Goal: Transaction & Acquisition: Purchase product/service

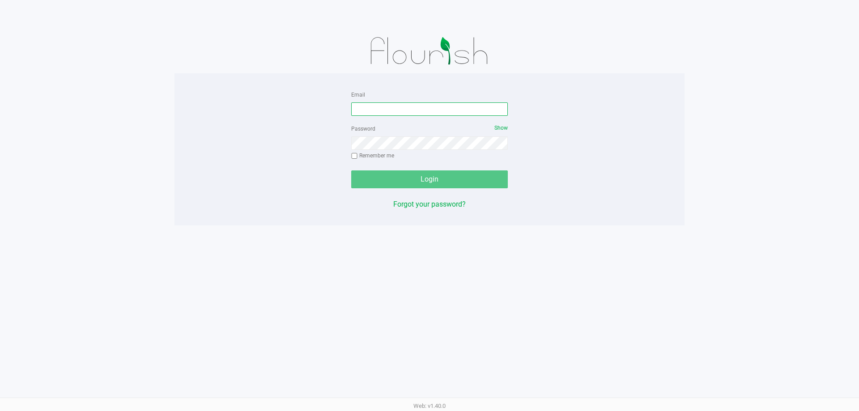
click at [384, 107] on input "Email" at bounding box center [429, 108] width 157 height 13
type input "[EMAIL_ADDRESS][DOMAIN_NAME]"
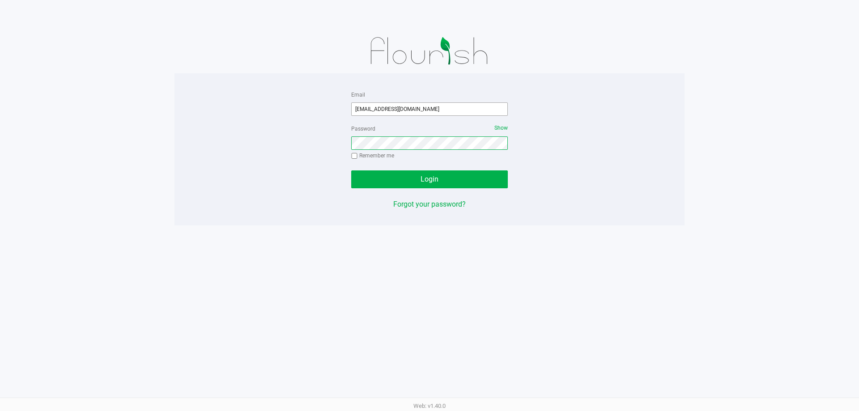
click at [351, 170] on button "Login" at bounding box center [429, 179] width 157 height 18
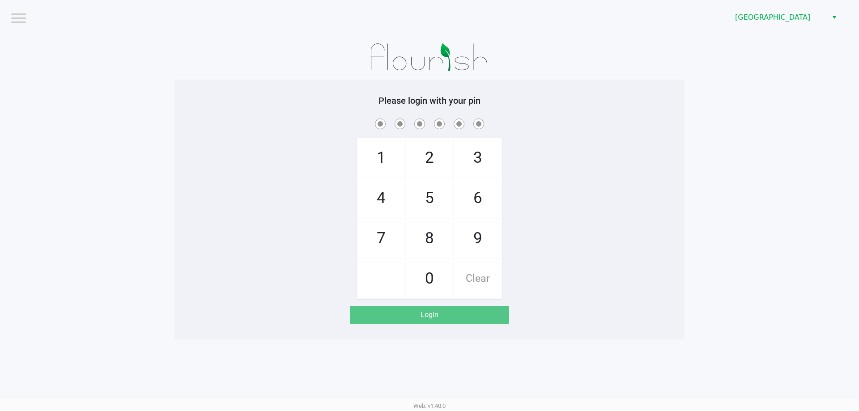
click at [378, 157] on span "1" at bounding box center [380, 157] width 47 height 39
checkbox input "true"
click at [418, 164] on span "2" at bounding box center [429, 157] width 47 height 39
checkbox input "true"
click at [462, 226] on span "9" at bounding box center [477, 238] width 47 height 39
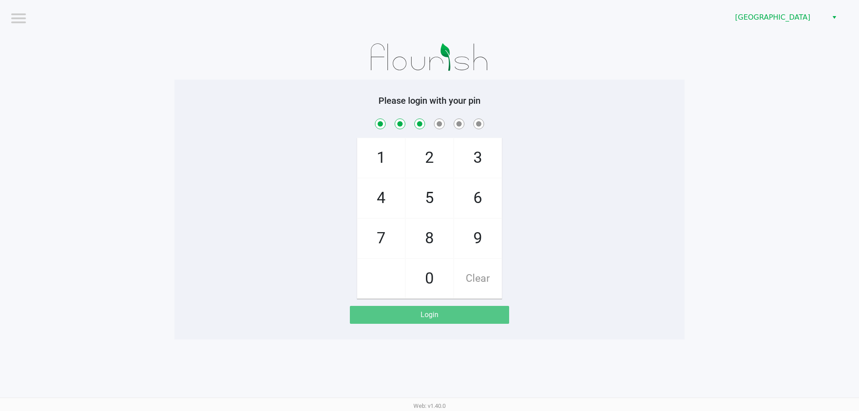
checkbox input "true"
click at [462, 226] on span "9" at bounding box center [477, 238] width 47 height 39
checkbox input "true"
drag, startPoint x: 446, startPoint y: 200, endPoint x: 445, endPoint y: 165, distance: 34.5
click at [445, 195] on span "5" at bounding box center [429, 197] width 47 height 39
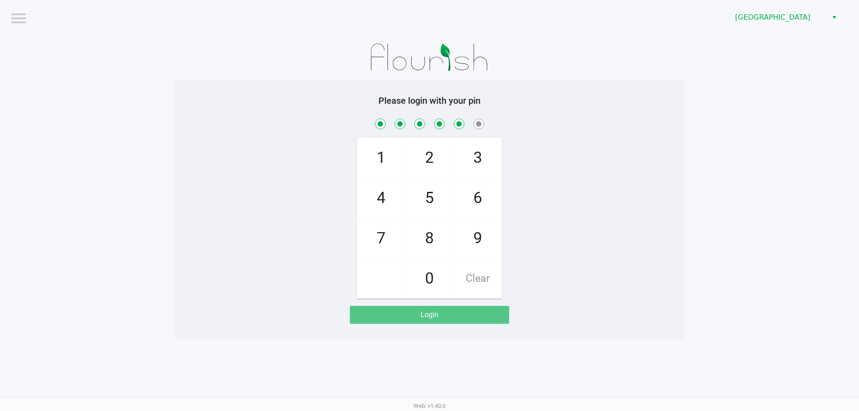
checkbox input "true"
click at [445, 157] on span "2" at bounding box center [429, 157] width 47 height 39
checkbox input "true"
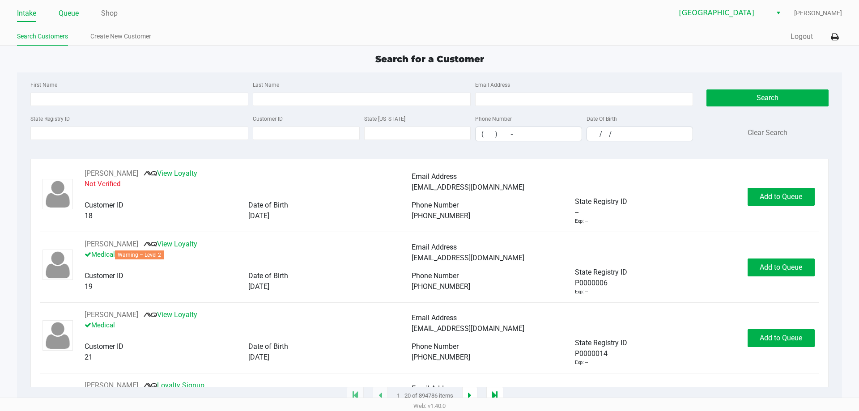
click at [74, 16] on link "Queue" at bounding box center [69, 13] width 20 height 13
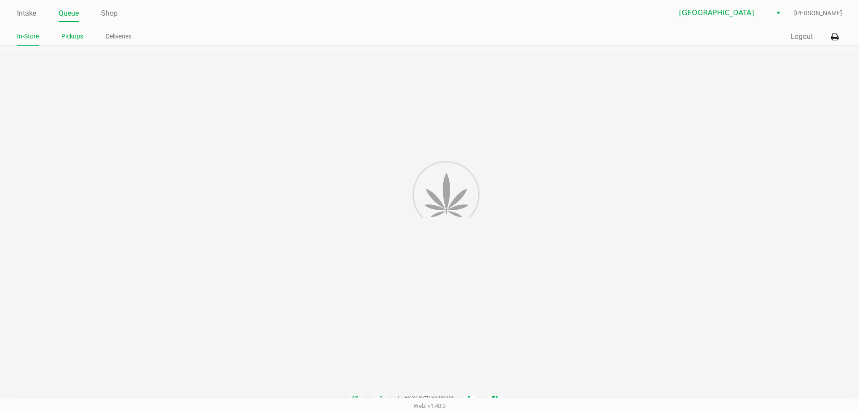
click at [76, 31] on link "Pickups" at bounding box center [72, 36] width 22 height 11
drag, startPoint x: 74, startPoint y: 35, endPoint x: 80, endPoint y: 36, distance: 6.3
click at [74, 35] on link "Pickups" at bounding box center [72, 36] width 22 height 11
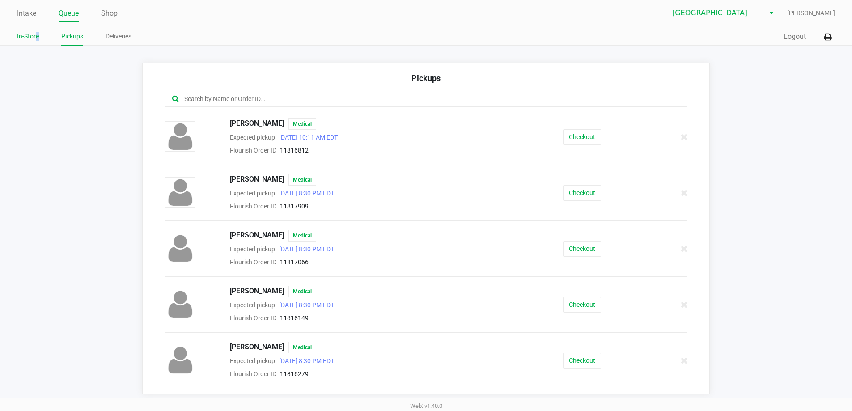
click at [36, 35] on link "In-Store" at bounding box center [28, 36] width 22 height 11
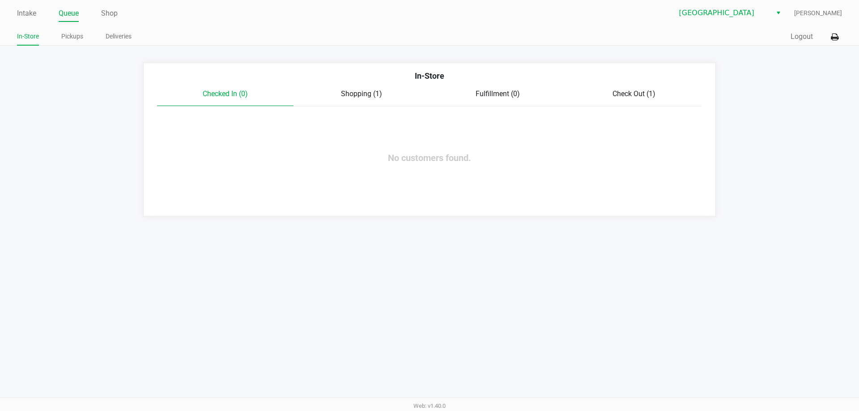
click at [623, 92] on span "Check Out (1)" at bounding box center [633, 93] width 43 height 8
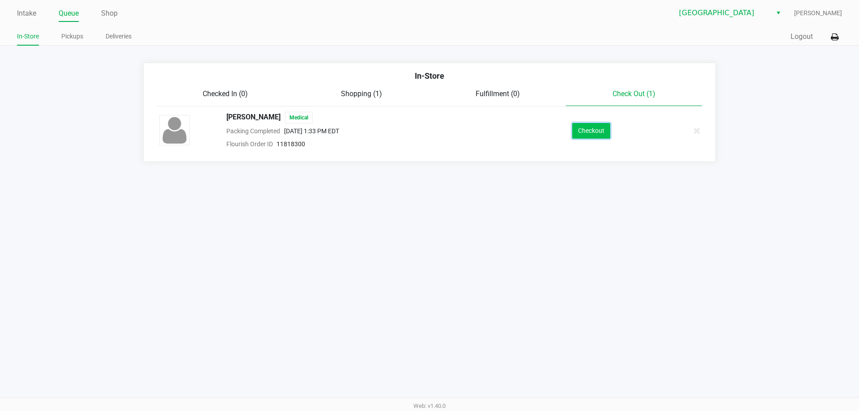
click at [603, 131] on button "Checkout" at bounding box center [591, 131] width 38 height 16
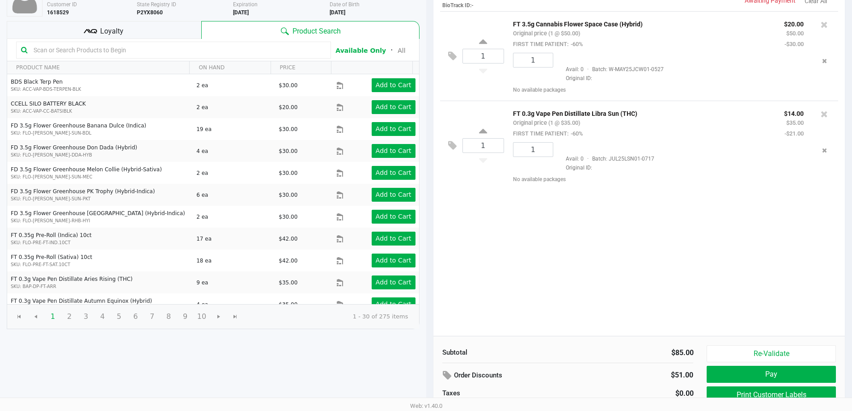
scroll to position [111, 0]
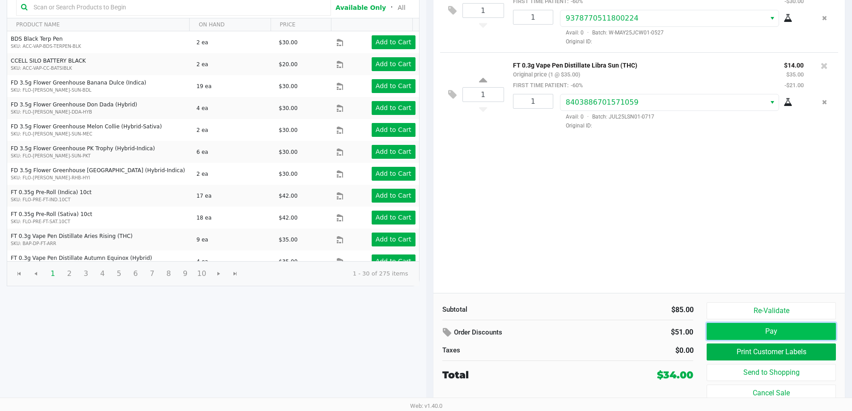
click at [712, 326] on button "Pay" at bounding box center [771, 331] width 129 height 17
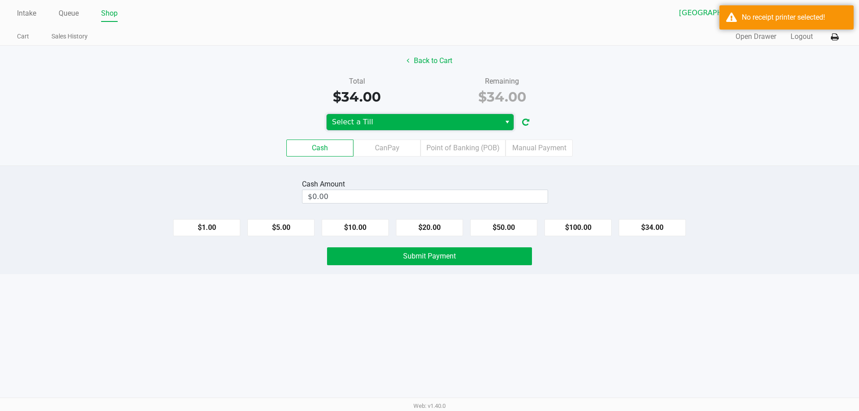
click at [476, 126] on span "Select a Till" at bounding box center [413, 122] width 163 height 11
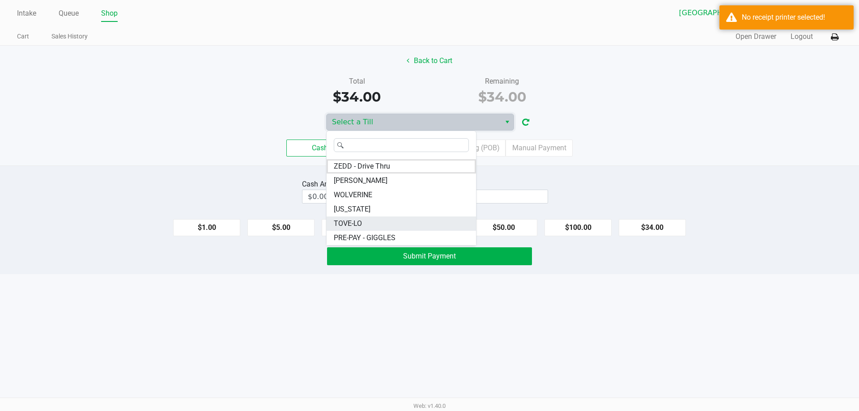
click at [378, 227] on li "TOVE-LO" at bounding box center [400, 223] width 149 height 14
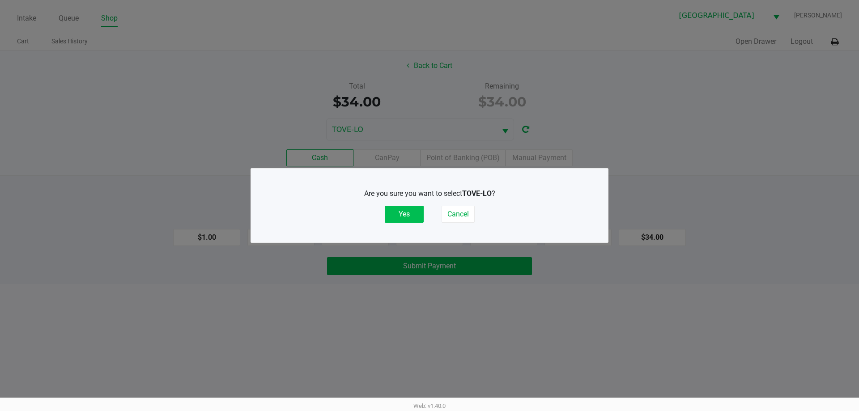
click at [408, 208] on button "Yes" at bounding box center [404, 214] width 39 height 17
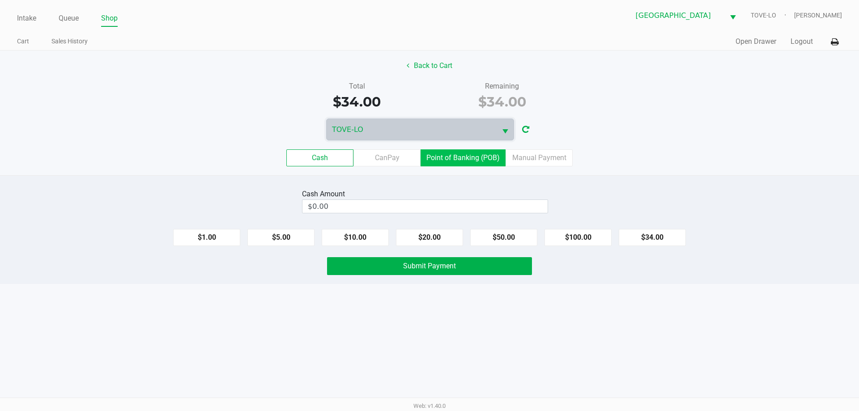
click at [482, 156] on label "Point of Banking (POB)" at bounding box center [462, 157] width 85 height 17
click at [0, 0] on 7 "Point of Banking (POB)" at bounding box center [0, 0] width 0 height 0
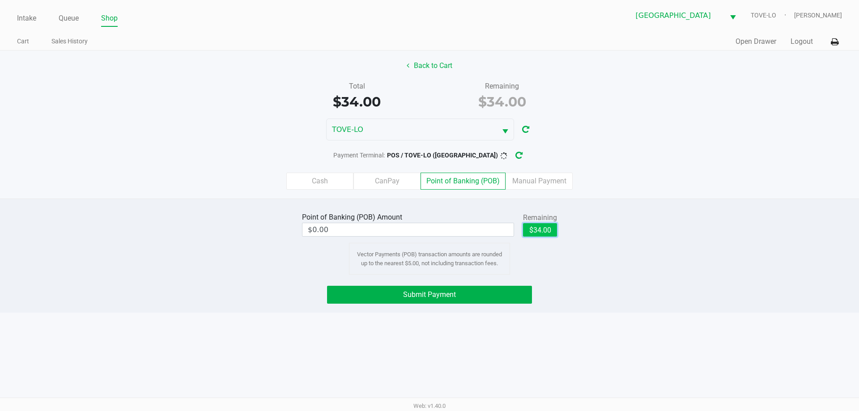
click at [540, 223] on button "$34.00" at bounding box center [540, 229] width 34 height 13
type input "$34.00"
click at [496, 299] on button "Submit Payment" at bounding box center [429, 295] width 205 height 18
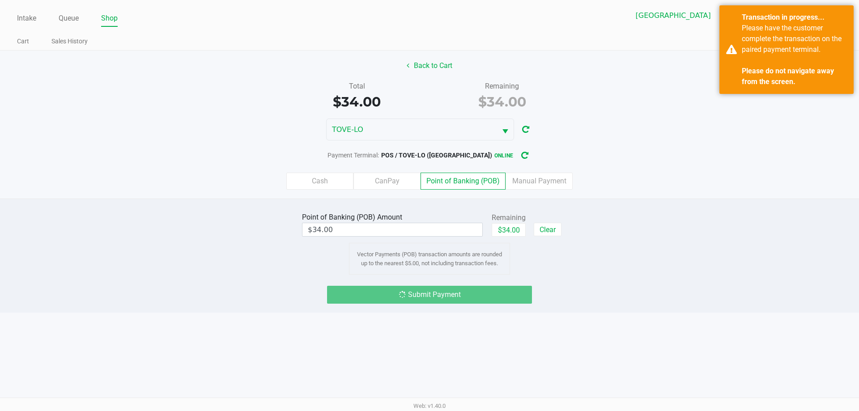
click at [231, 218] on div "Point of Banking (POB) Amount $34.00 Remaining $34.00 Clear Vector Payments (PO…" at bounding box center [429, 242] width 872 height 64
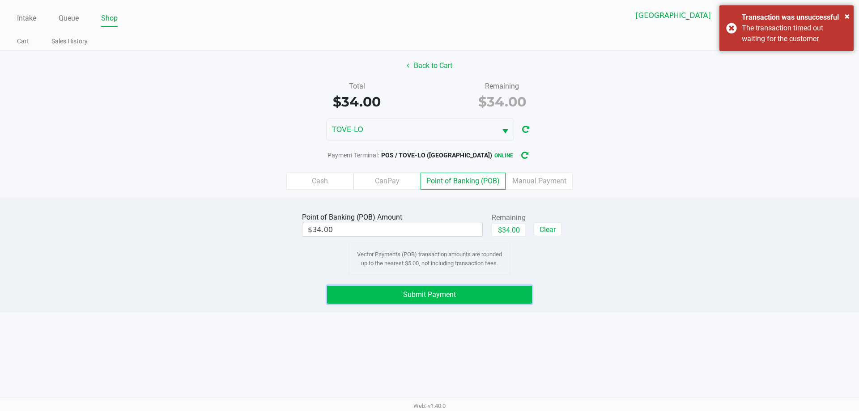
click at [477, 290] on button "Submit Payment" at bounding box center [429, 295] width 205 height 18
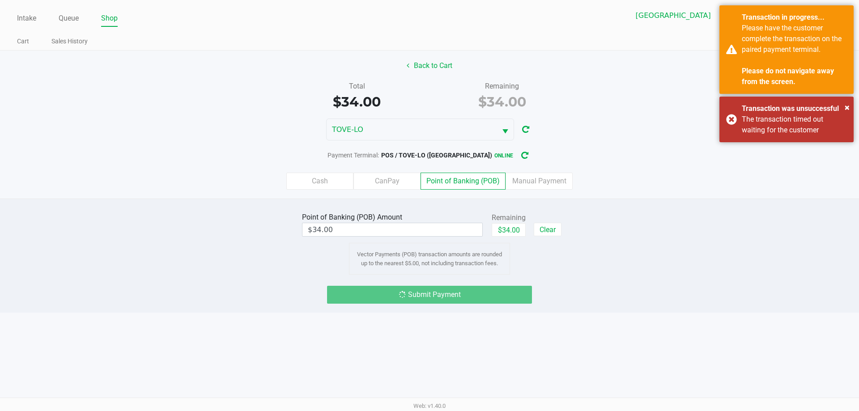
drag, startPoint x: 591, startPoint y: 241, endPoint x: 577, endPoint y: 247, distance: 15.2
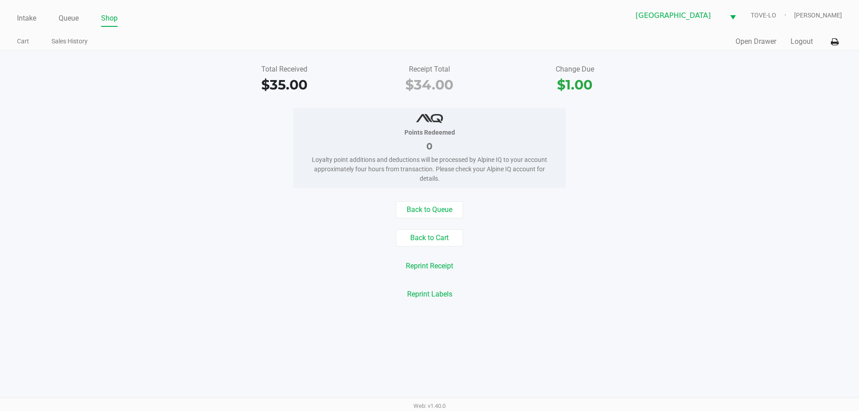
drag, startPoint x: 577, startPoint y: 247, endPoint x: 831, endPoint y: 98, distance: 294.7
click at [852, 110] on div "Points Redeemed 0 Loyalty point additions and deductions will be processed by A…" at bounding box center [429, 148] width 872 height 80
click at [828, 42] on button at bounding box center [834, 42] width 15 height 17
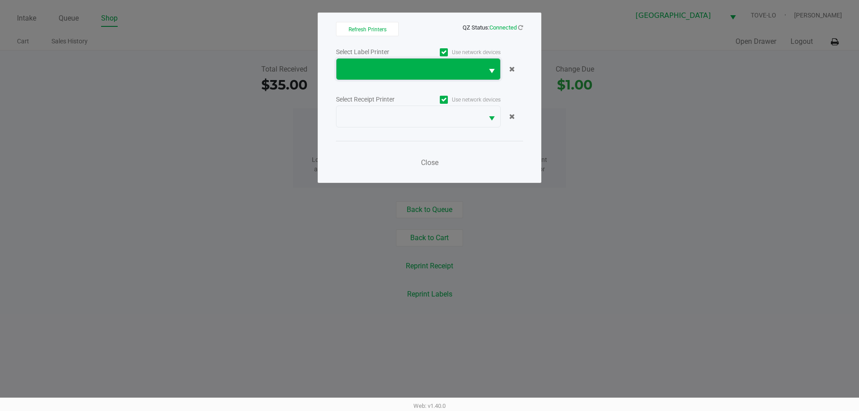
click at [403, 66] on span at bounding box center [410, 69] width 136 height 11
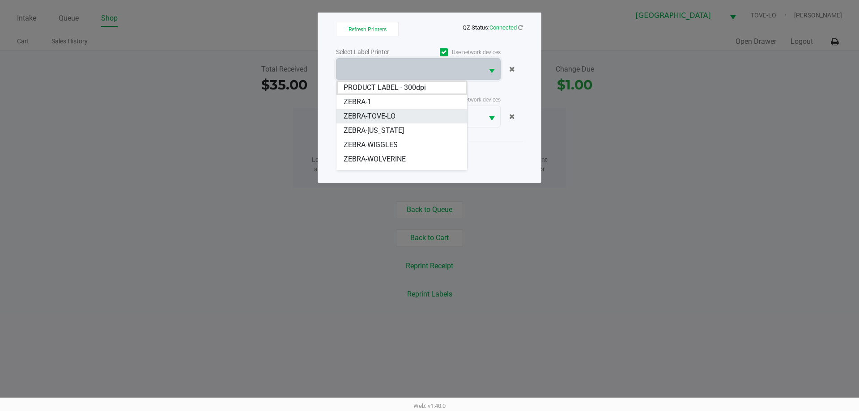
click at [431, 111] on li "ZEBRA-TOVE-LO" at bounding box center [401, 116] width 131 height 14
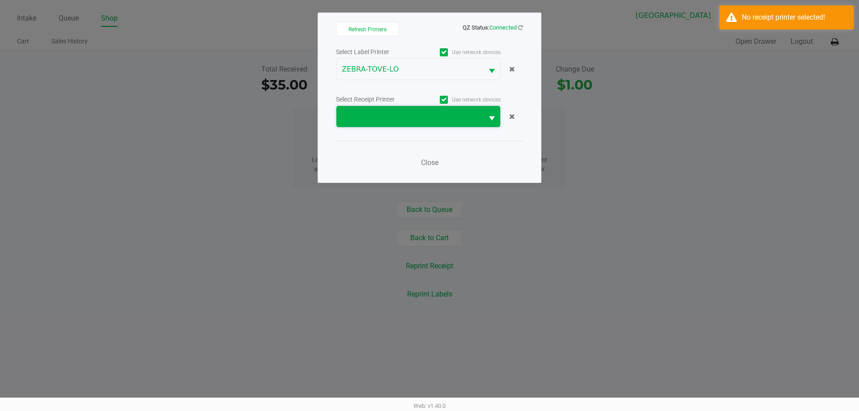
click at [425, 116] on span at bounding box center [410, 116] width 136 height 11
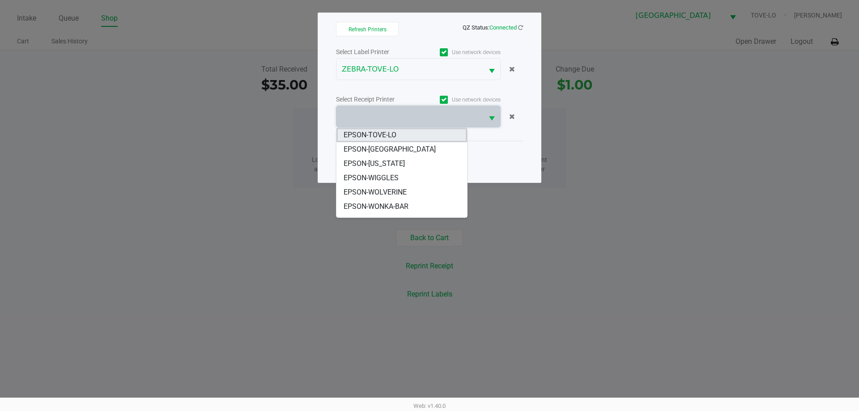
click at [415, 137] on li "EPSON-TOVE-LO" at bounding box center [401, 135] width 131 height 14
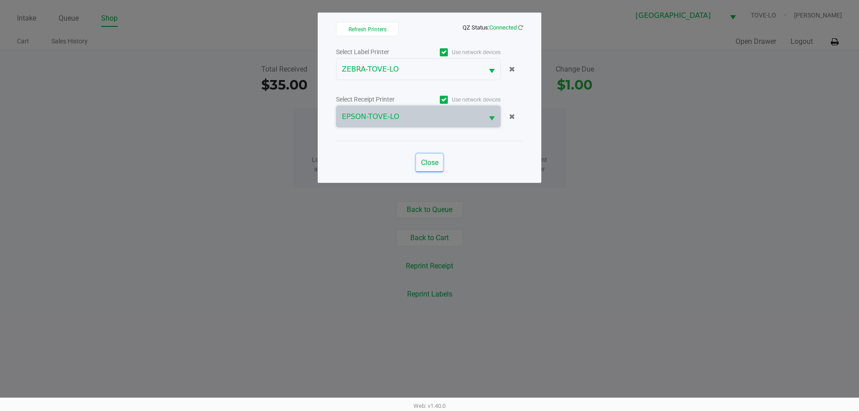
click at [425, 165] on span "Close" at bounding box center [429, 162] width 17 height 8
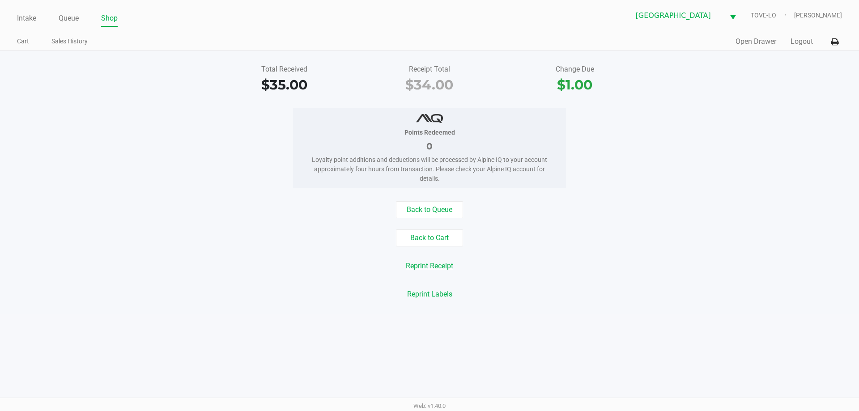
click at [445, 261] on button "Reprint Receipt" at bounding box center [429, 266] width 59 height 17
click at [445, 263] on button "Reprint Receipt" at bounding box center [429, 266] width 59 height 17
click at [440, 267] on button "Reprint Receipt" at bounding box center [429, 266] width 59 height 17
drag, startPoint x: 440, startPoint y: 267, endPoint x: 436, endPoint y: 258, distance: 10.2
click at [439, 267] on button "Reprint Receipt" at bounding box center [429, 266] width 59 height 17
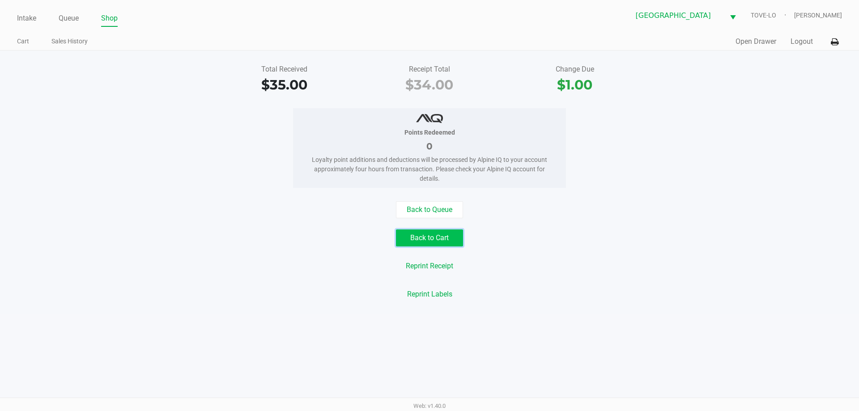
click at [435, 240] on button "Back to Cart" at bounding box center [429, 237] width 67 height 17
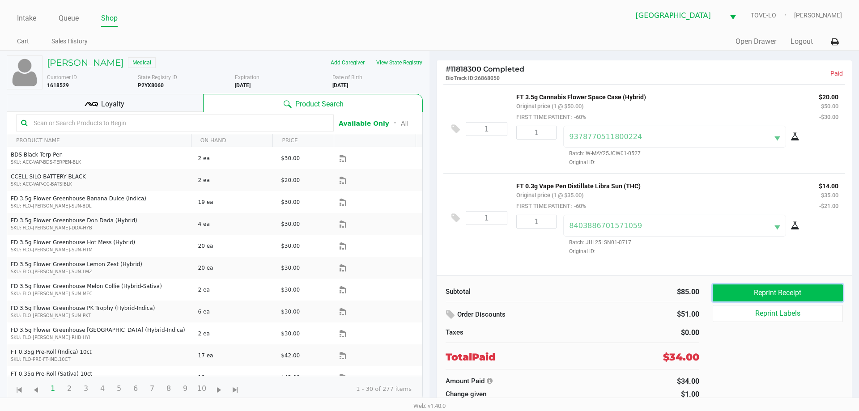
click at [761, 292] on button "Reprint Receipt" at bounding box center [777, 292] width 130 height 17
click at [839, 46] on button at bounding box center [834, 42] width 15 height 17
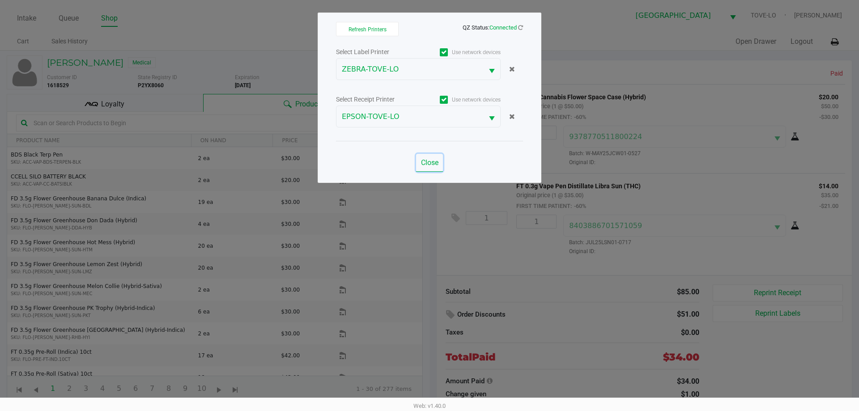
click at [422, 158] on span "Close" at bounding box center [429, 162] width 17 height 8
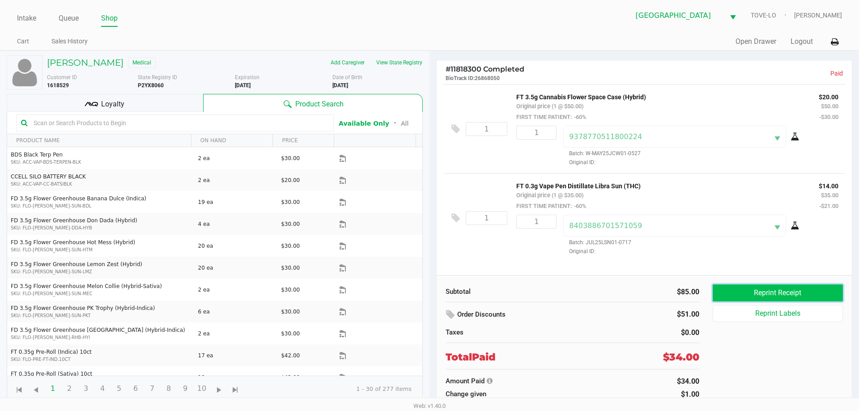
click at [749, 289] on button "Reprint Receipt" at bounding box center [777, 292] width 130 height 17
click at [739, 290] on button "Reprint Receipt" at bounding box center [777, 292] width 130 height 17
click at [750, 293] on button "Reprint Receipt" at bounding box center [777, 292] width 130 height 17
click at [832, 48] on button at bounding box center [834, 42] width 15 height 17
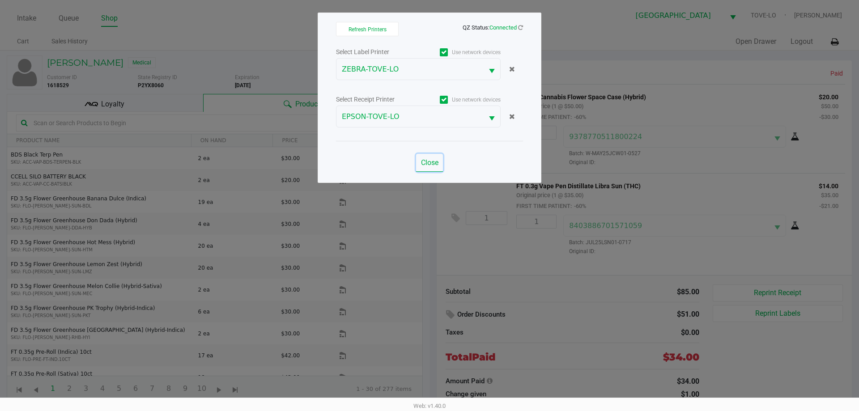
click at [418, 169] on button "Close" at bounding box center [429, 163] width 27 height 18
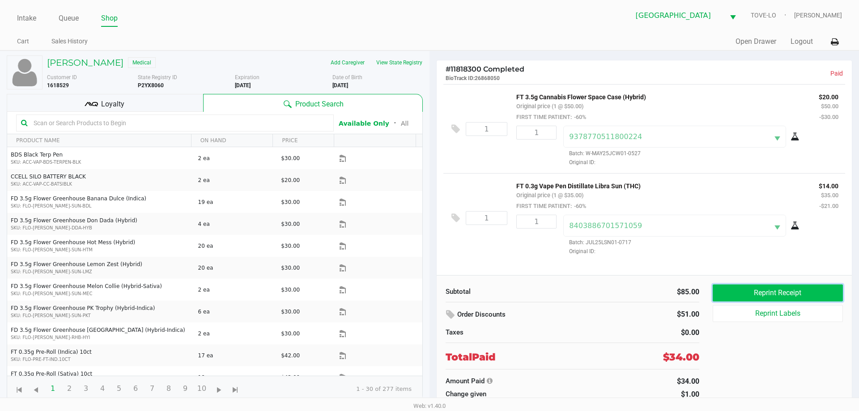
click at [784, 298] on button "Reprint Receipt" at bounding box center [777, 292] width 130 height 17
click at [31, 24] on link "Intake" at bounding box center [26, 18] width 19 height 13
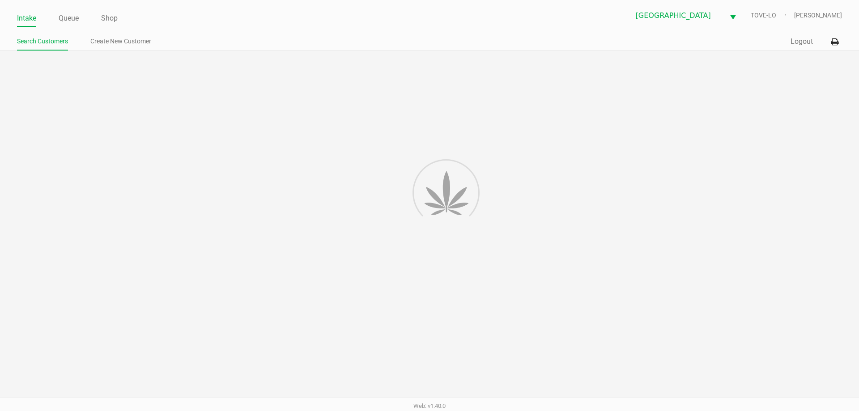
click at [9, 333] on div at bounding box center [429, 230] width 859 height 359
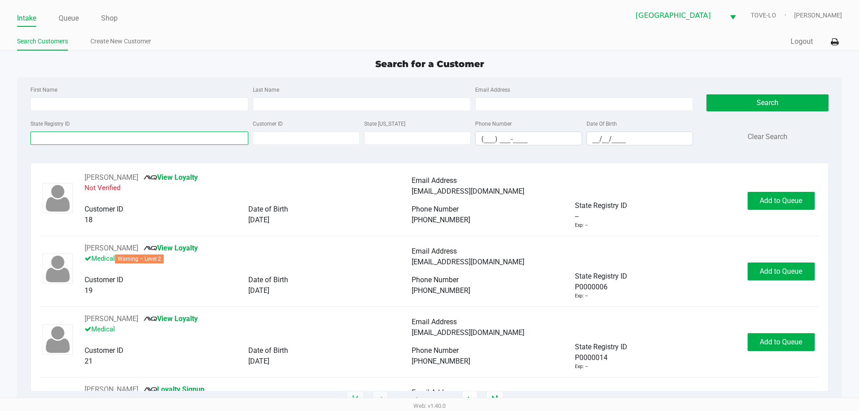
click at [73, 132] on input "State Registry ID" at bounding box center [139, 137] width 218 height 13
click at [72, 132] on input "State Registry ID" at bounding box center [139, 137] width 218 height 13
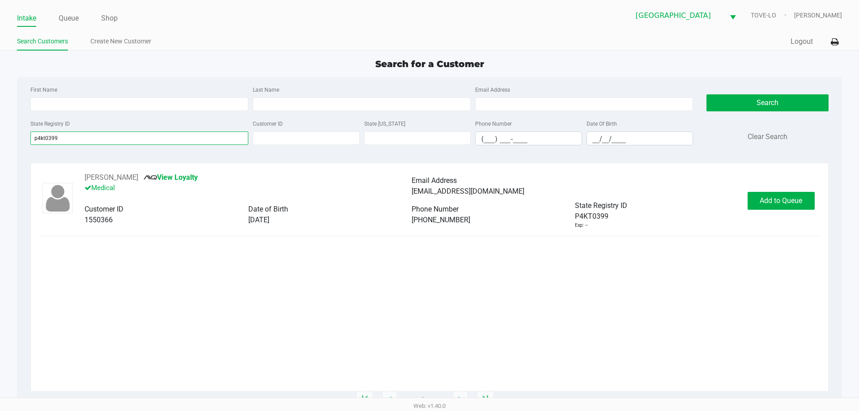
type input "p4kt0399"
click at [795, 193] on button "Add to Queue" at bounding box center [780, 201] width 67 height 18
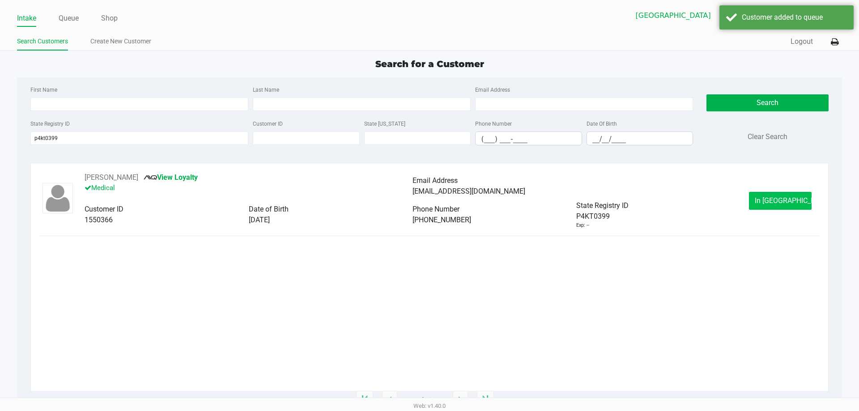
click at [774, 205] on button "In Queue" at bounding box center [780, 201] width 63 height 18
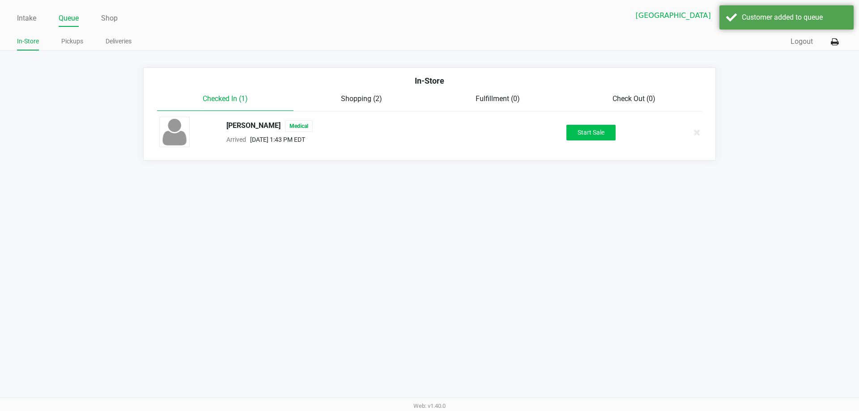
click at [596, 133] on button "Start Sale" at bounding box center [590, 133] width 49 height 16
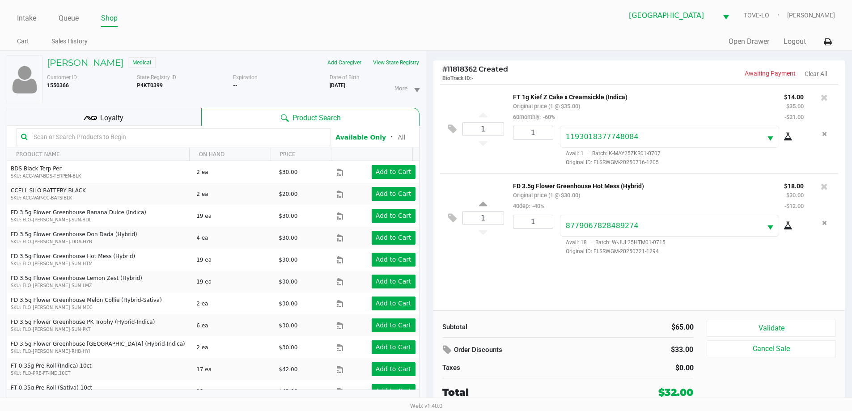
click at [720, 274] on div "1 FT 1g Kief Z Cake x Creamsickle (Indica) Original price (1 @ $35.00) 60monthl…" at bounding box center [639, 197] width 412 height 226
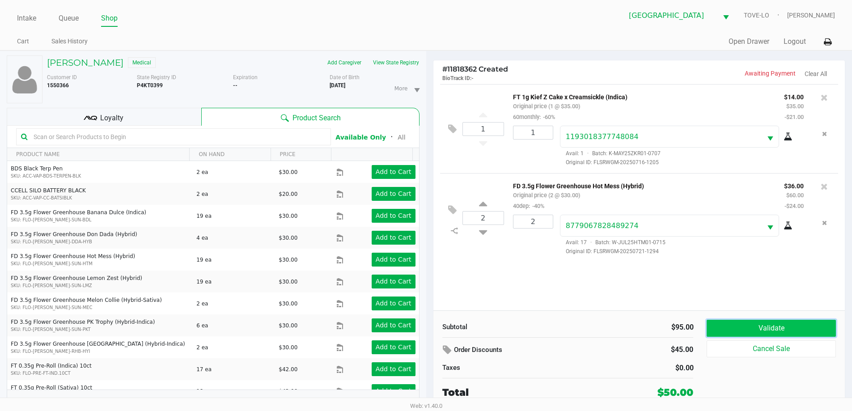
click at [729, 325] on button "Validate" at bounding box center [771, 328] width 129 height 17
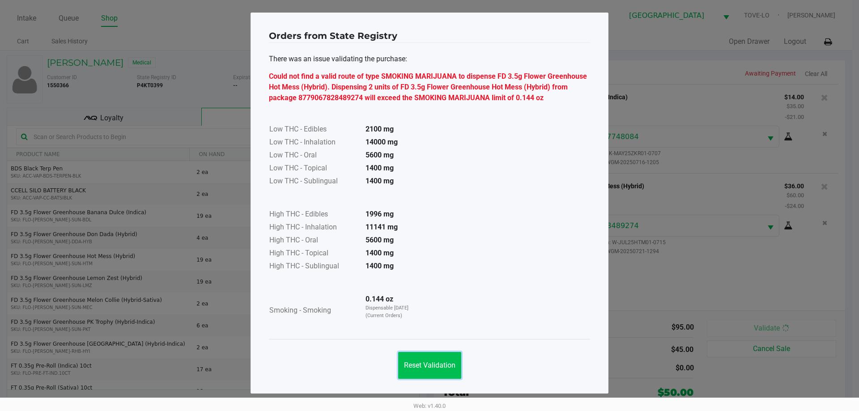
click at [457, 355] on button "Reset Validation" at bounding box center [429, 365] width 63 height 27
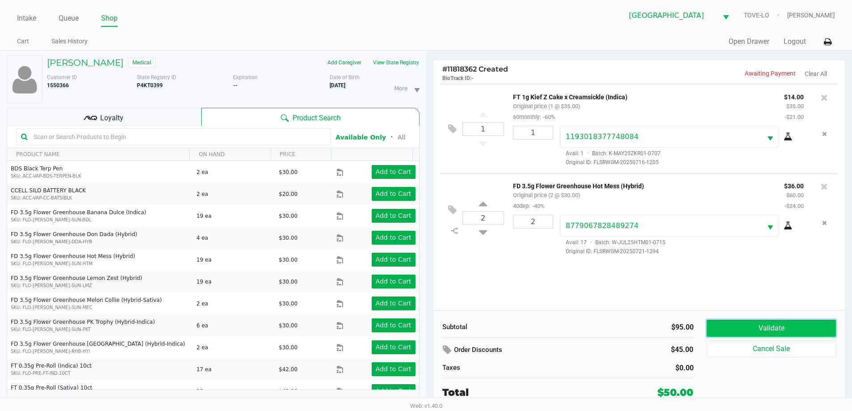
click at [751, 327] on button "Validate" at bounding box center [771, 328] width 129 height 17
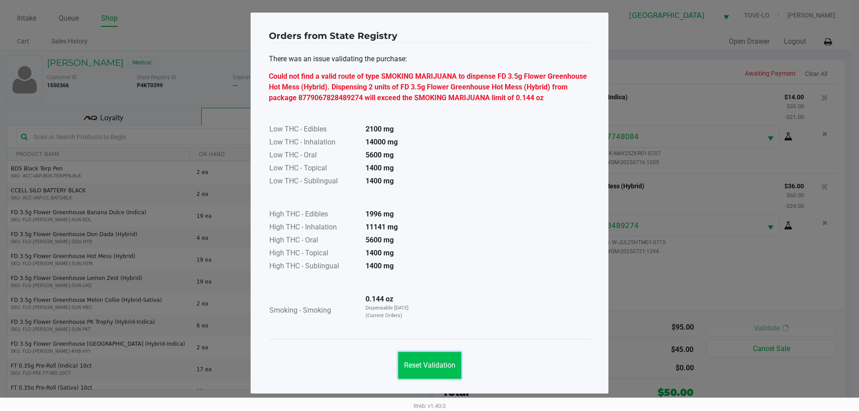
click at [452, 356] on button "Reset Validation" at bounding box center [429, 365] width 63 height 27
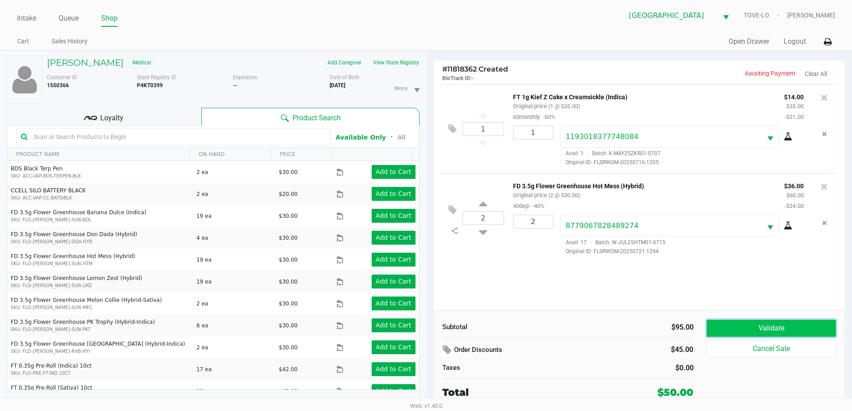
click at [735, 326] on button "Validate" at bounding box center [771, 328] width 129 height 17
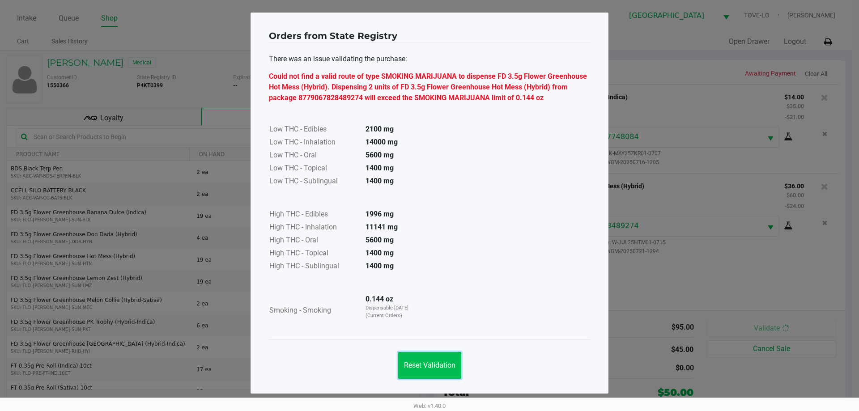
click at [455, 358] on button "Reset Validation" at bounding box center [429, 365] width 63 height 27
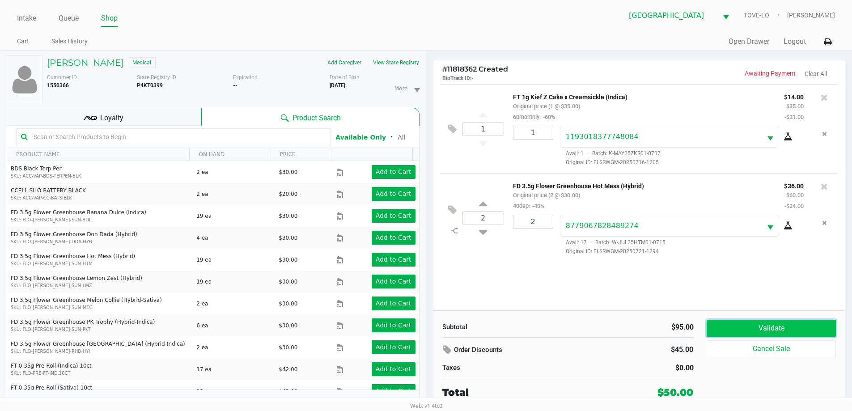
click at [725, 326] on button "Validate" at bounding box center [771, 328] width 129 height 17
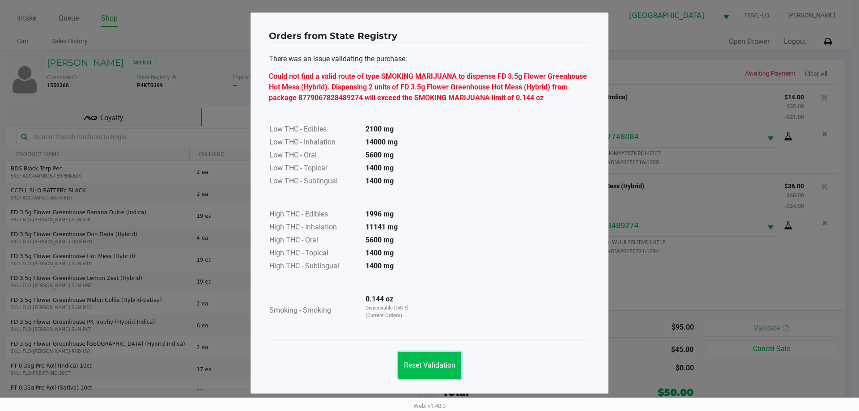
click at [447, 356] on button "Reset Validation" at bounding box center [429, 365] width 63 height 27
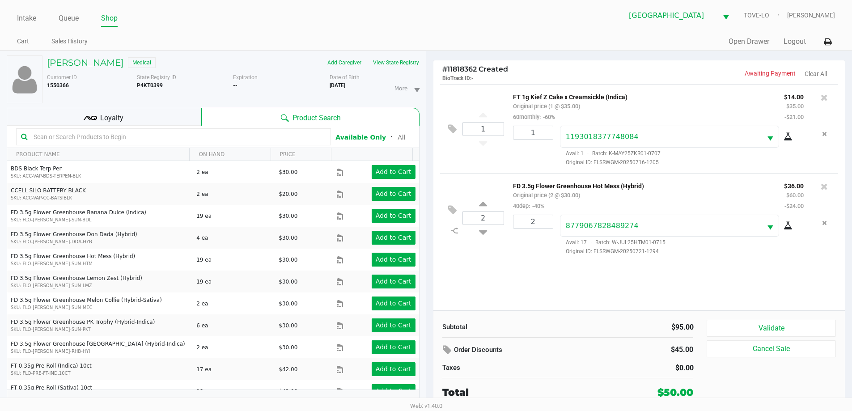
click at [672, 277] on ngb-modal-window "Orders from State Registry There was an issue validating the purchase: Could no…" at bounding box center [426, 205] width 852 height 411
click at [534, 225] on input "2" at bounding box center [532, 221] width 39 height 13
click at [536, 224] on input "1" at bounding box center [532, 221] width 39 height 13
type input "1"
click at [521, 247] on div "MAZEN ABIELMONA Medical Add Caregiver View State Registry Customer ID 1550366 S…" at bounding box center [426, 236] width 852 height 370
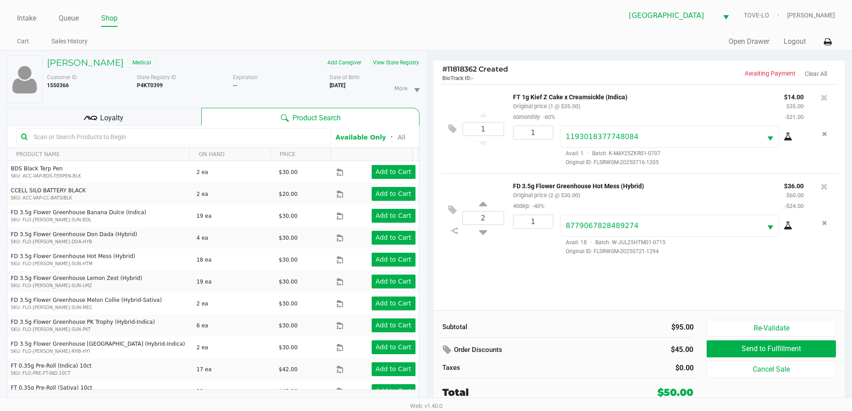
drag, startPoint x: 521, startPoint y: 246, endPoint x: 482, endPoint y: 231, distance: 41.5
click at [482, 231] on icon at bounding box center [483, 230] width 8 height 11
type input "1"
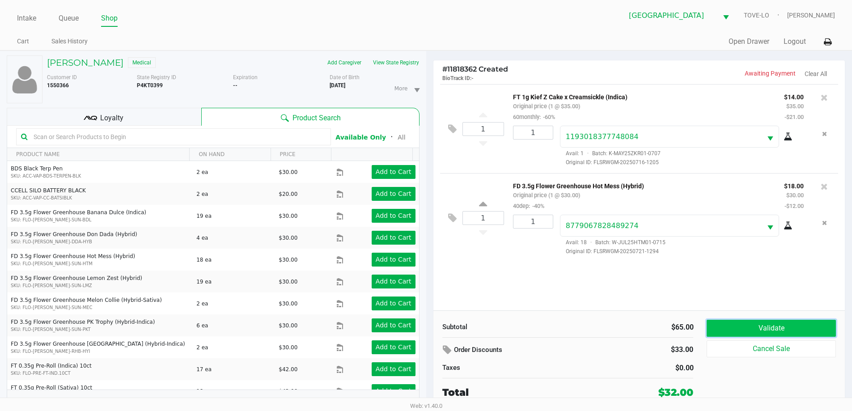
click at [782, 325] on button "Validate" at bounding box center [771, 328] width 129 height 17
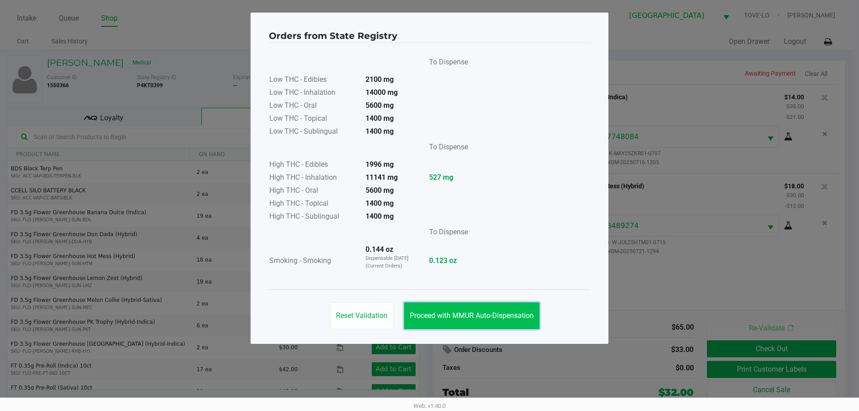
click at [486, 311] on span "Proceed with MMUR Auto-Dispensation" at bounding box center [472, 315] width 124 height 8
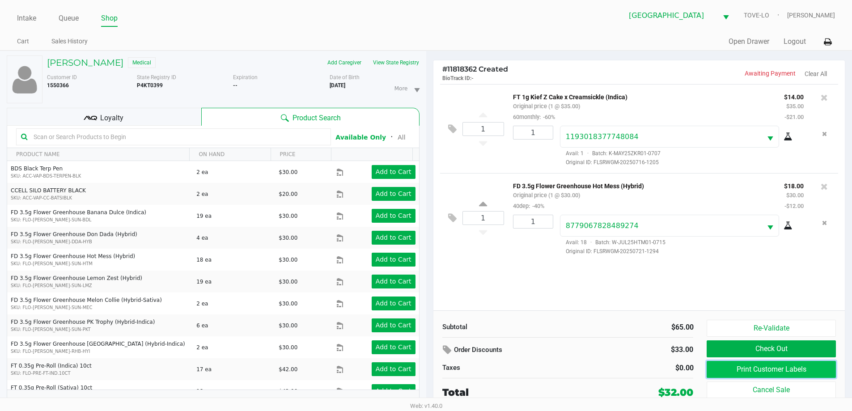
click at [759, 369] on button "Print Customer Labels" at bounding box center [771, 369] width 129 height 17
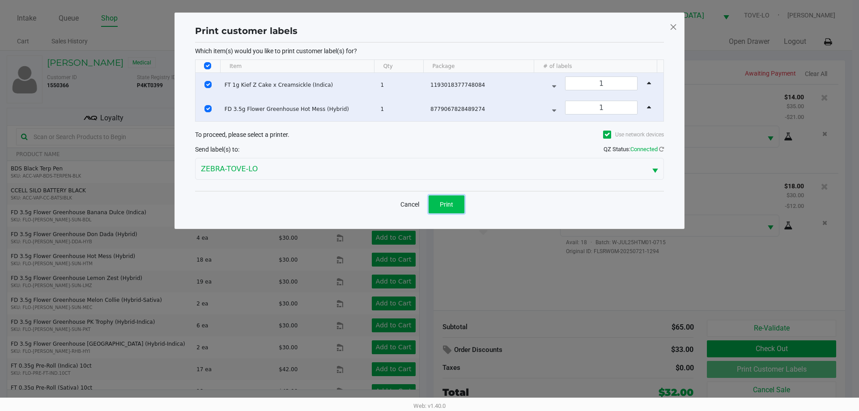
click at [436, 206] on button "Print" at bounding box center [446, 204] width 36 height 18
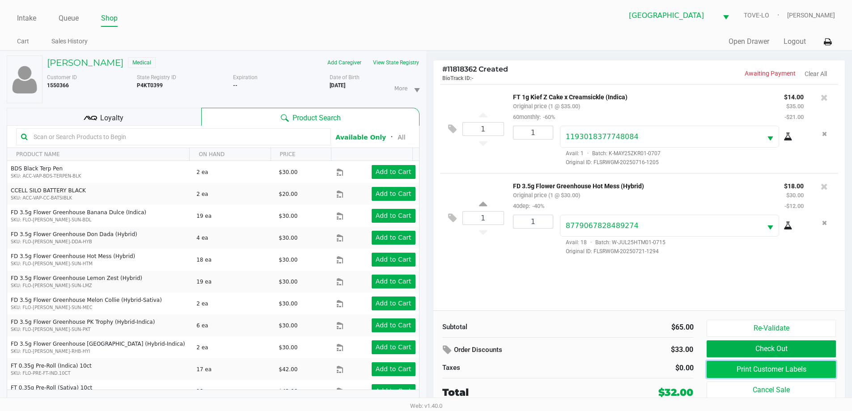
click at [729, 372] on button "Print Customer Labels" at bounding box center [771, 369] width 129 height 17
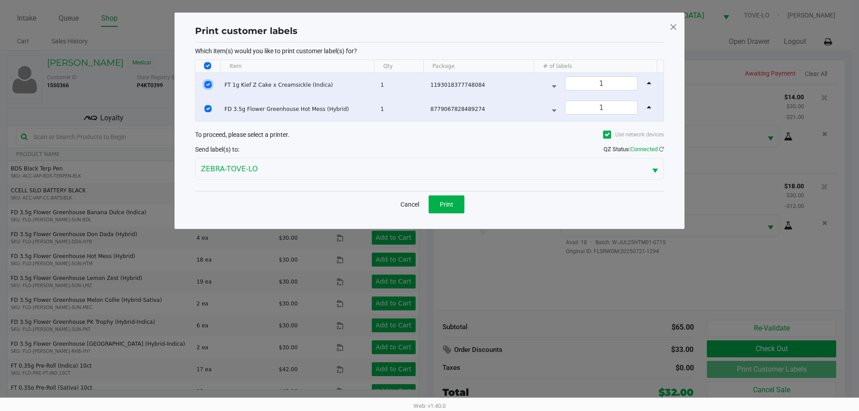
click at [206, 81] on input "Select Row" at bounding box center [207, 84] width 7 height 7
checkbox input "false"
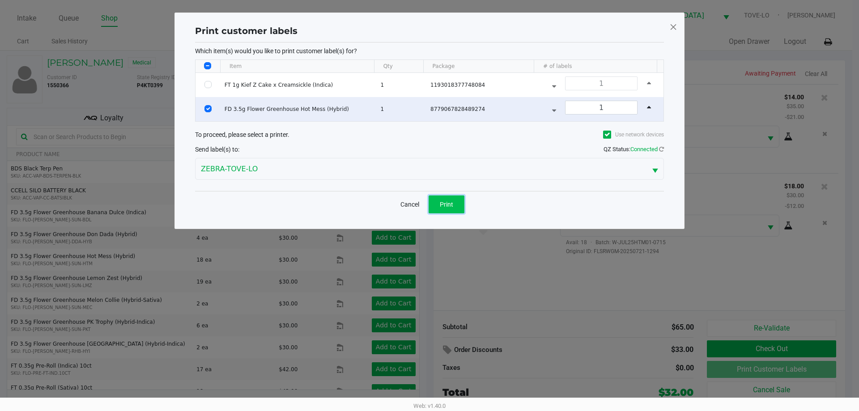
click at [445, 201] on span "Print" at bounding box center [446, 204] width 13 height 7
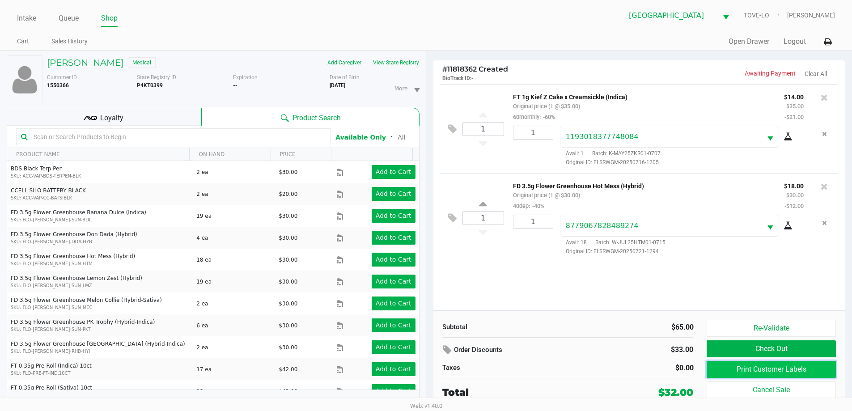
click at [732, 369] on button "Print Customer Labels" at bounding box center [771, 369] width 129 height 17
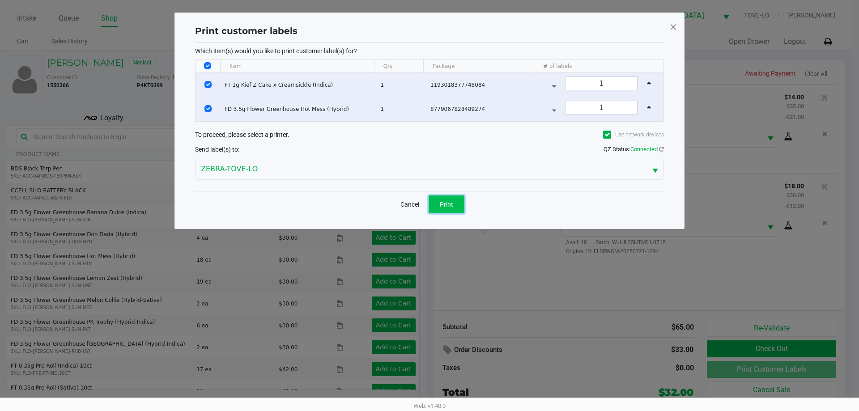
click at [431, 202] on button "Print" at bounding box center [446, 204] width 36 height 18
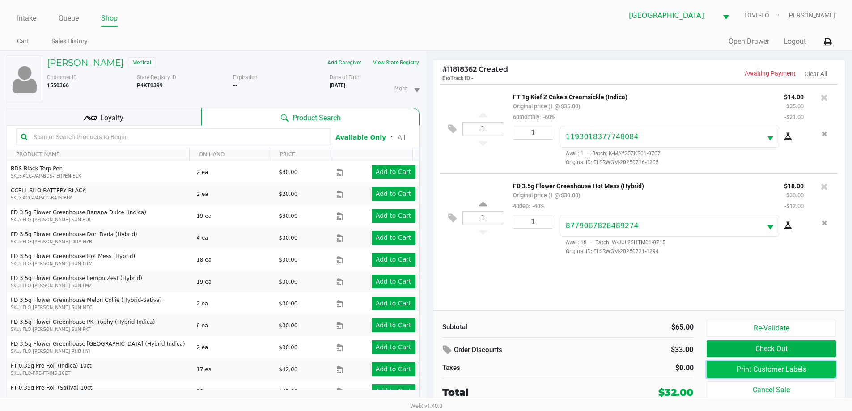
click at [783, 366] on button "Print Customer Labels" at bounding box center [771, 369] width 129 height 17
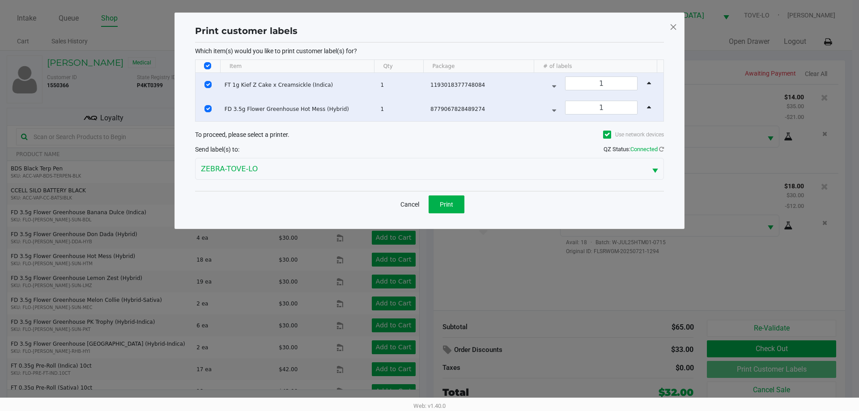
click at [436, 215] on div "Cancel Print" at bounding box center [429, 204] width 469 height 26
drag, startPoint x: 436, startPoint y: 213, endPoint x: 436, endPoint y: 208, distance: 5.8
click at [436, 210] on div "Cancel Print" at bounding box center [429, 204] width 469 height 26
click at [437, 205] on button "Print" at bounding box center [446, 204] width 36 height 18
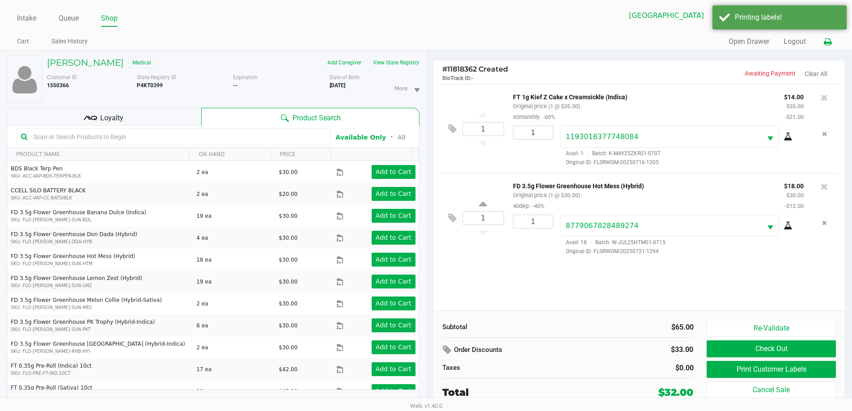
click at [829, 49] on button at bounding box center [827, 42] width 15 height 17
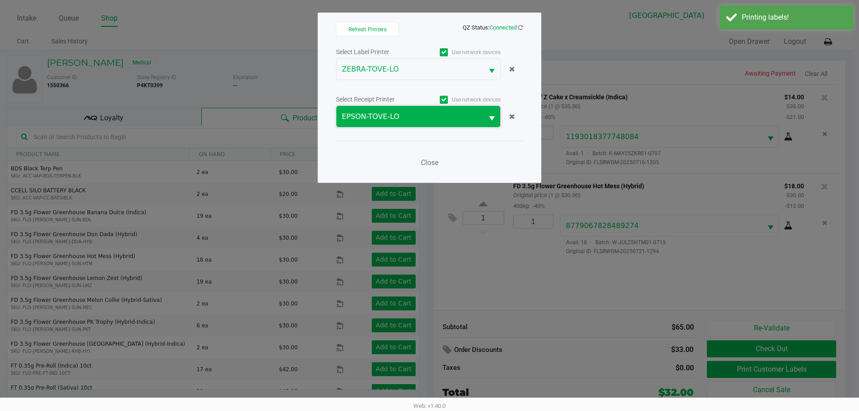
click at [457, 110] on span "EPSON-TOVE-LO" at bounding box center [409, 116] width 147 height 21
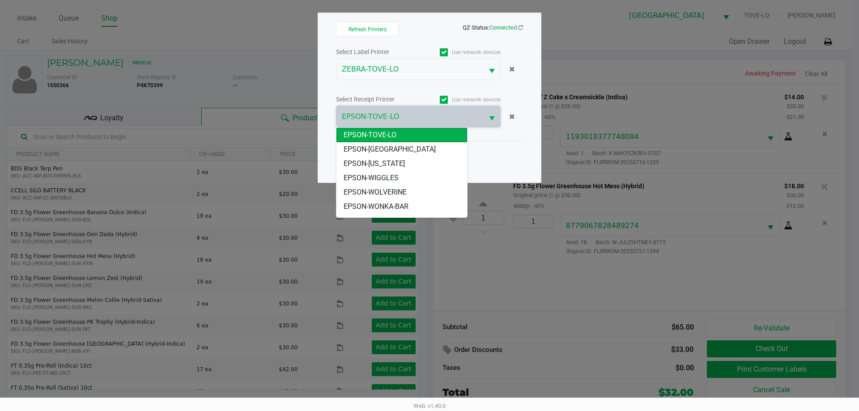
click at [427, 137] on li "EPSON-TOVE-LO" at bounding box center [401, 135] width 131 height 14
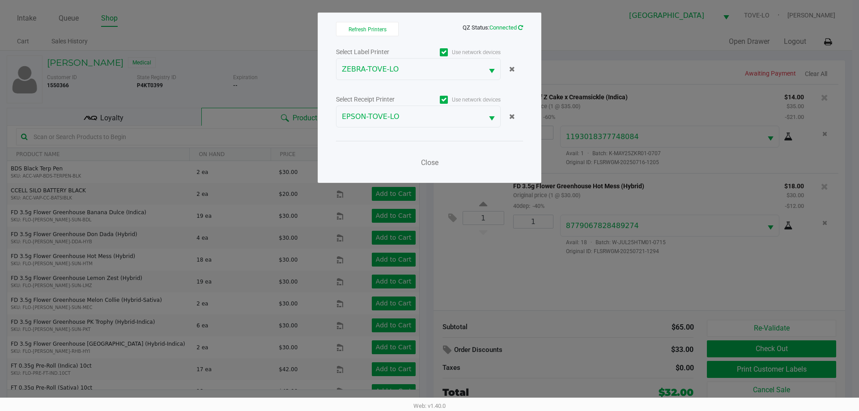
click at [518, 25] on icon at bounding box center [520, 28] width 5 height 6
click at [520, 25] on icon at bounding box center [520, 28] width 7 height 8
click at [390, 36] on choose-printers "Refresh Printers QZ Status: Connected Select Label Printer Use network devices …" at bounding box center [429, 98] width 187 height 152
click at [386, 31] on span "Refresh Printers" at bounding box center [367, 29] width 38 height 6
click at [423, 158] on span "Close" at bounding box center [429, 162] width 17 height 8
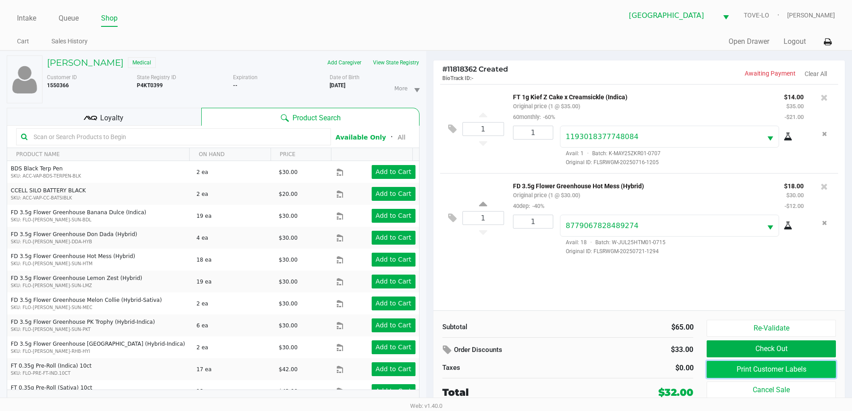
click at [753, 368] on button "Print Customer Labels" at bounding box center [771, 369] width 129 height 17
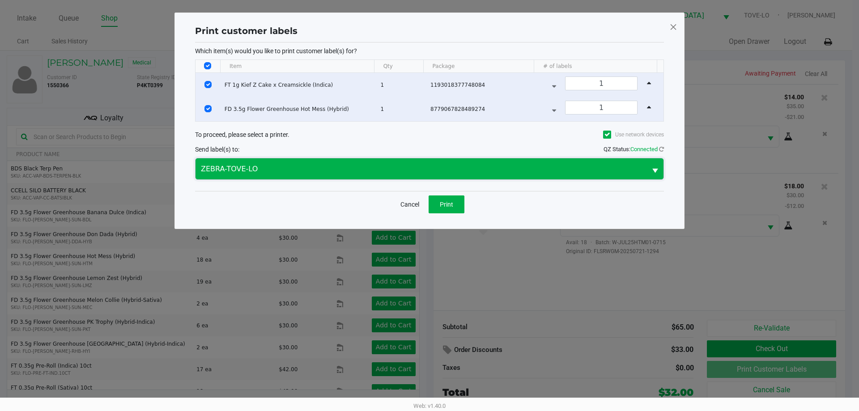
click at [433, 164] on span "ZEBRA-TOVE-LO" at bounding box center [421, 169] width 440 height 11
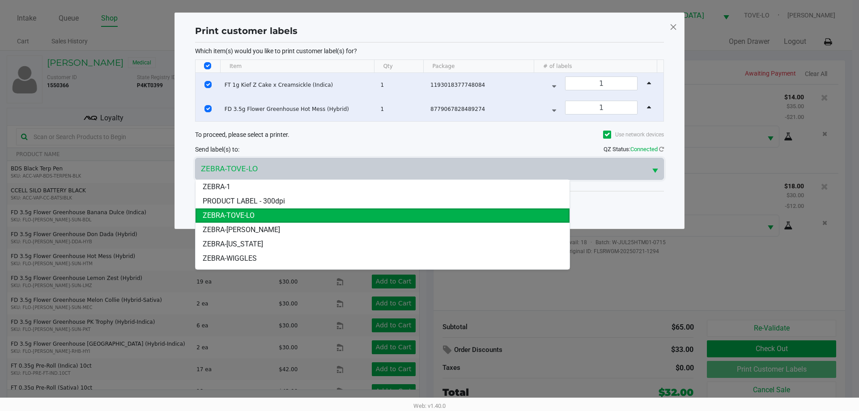
click at [421, 213] on li "ZEBRA-TOVE-LO" at bounding box center [382, 215] width 374 height 14
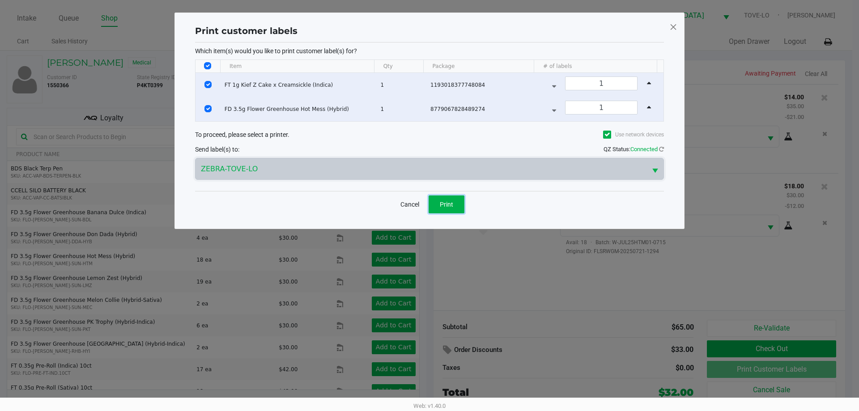
click at [439, 202] on button "Print" at bounding box center [446, 204] width 36 height 18
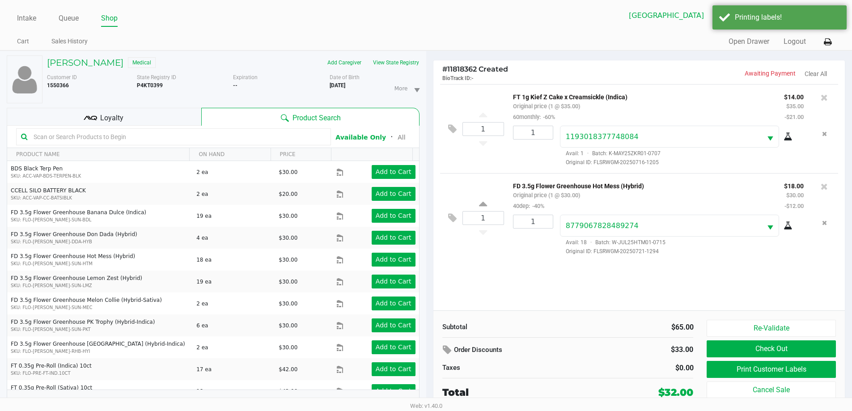
click at [704, 301] on div "1 FT 1g Kief Z Cake x Creamsickle (Indica) Original price (1 @ $35.00) 60monthl…" at bounding box center [639, 197] width 412 height 226
click at [127, 109] on div "Loyalty" at bounding box center [104, 117] width 195 height 18
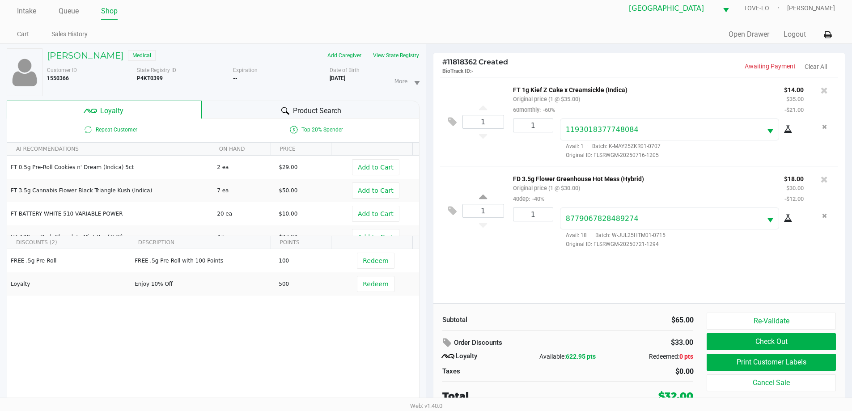
scroll to position [9, 0]
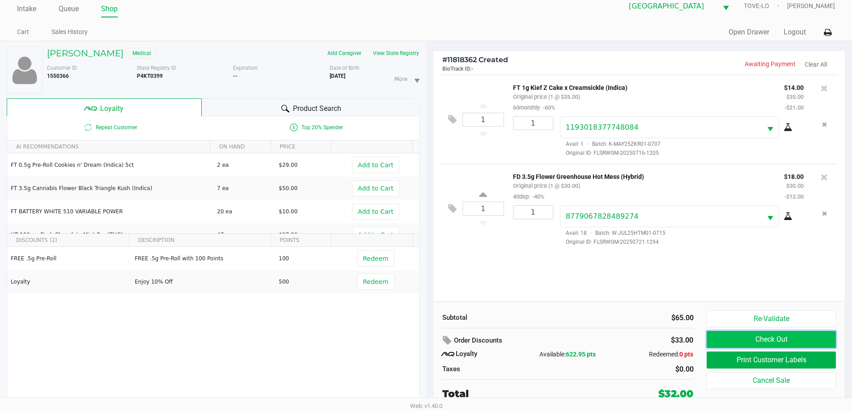
click at [725, 343] on button "Check Out" at bounding box center [771, 339] width 129 height 17
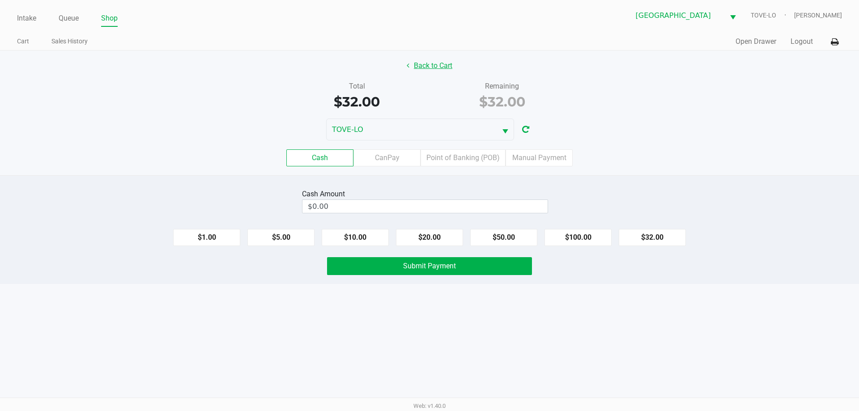
click at [441, 73] on button "Back to Cart" at bounding box center [429, 65] width 57 height 17
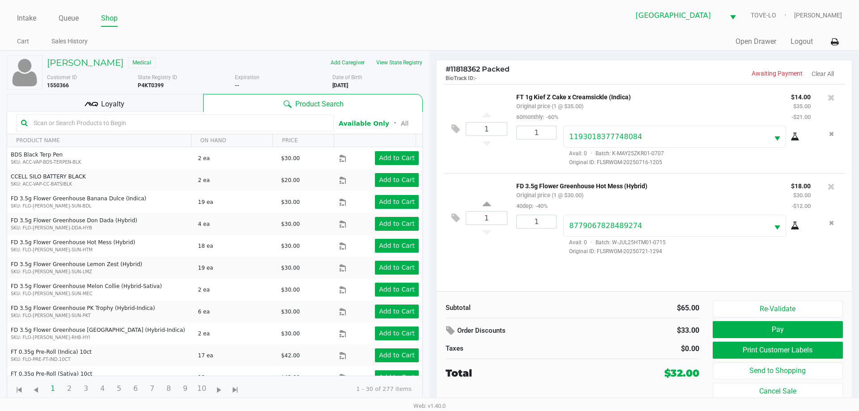
click at [109, 103] on span "Loyalty" at bounding box center [112, 104] width 23 height 11
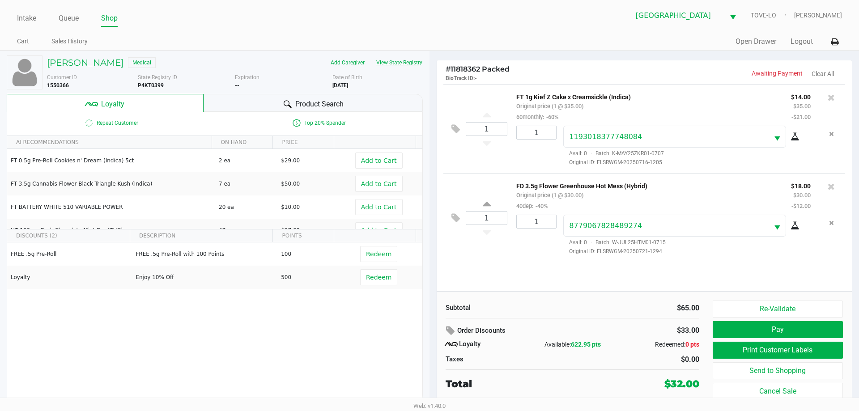
click at [385, 64] on button "View State Registry" at bounding box center [396, 62] width 52 height 14
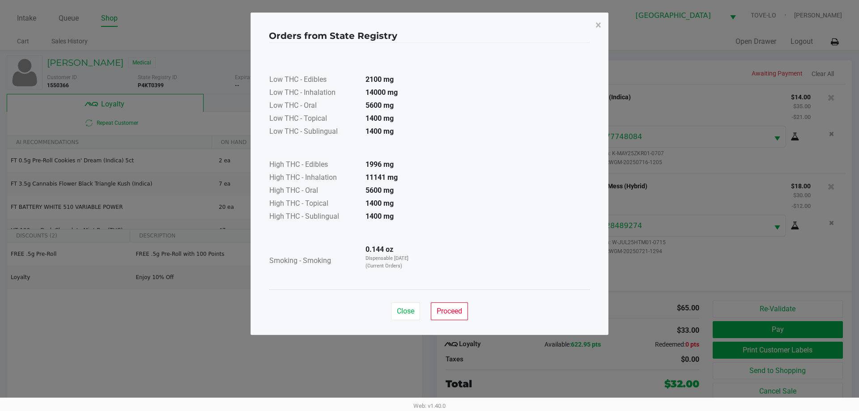
click at [393, 301] on div "Close Proceed" at bounding box center [429, 307] width 321 height 36
click at [403, 307] on span "Close" at bounding box center [405, 311] width 17 height 8
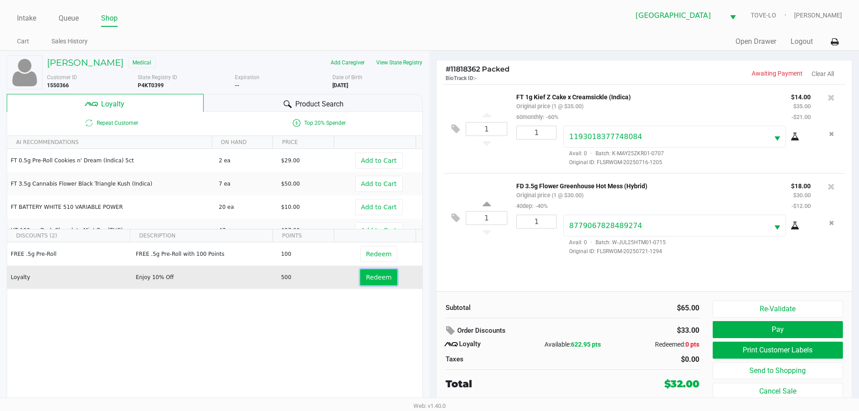
click at [374, 274] on span "Redeem" at bounding box center [378, 277] width 25 height 7
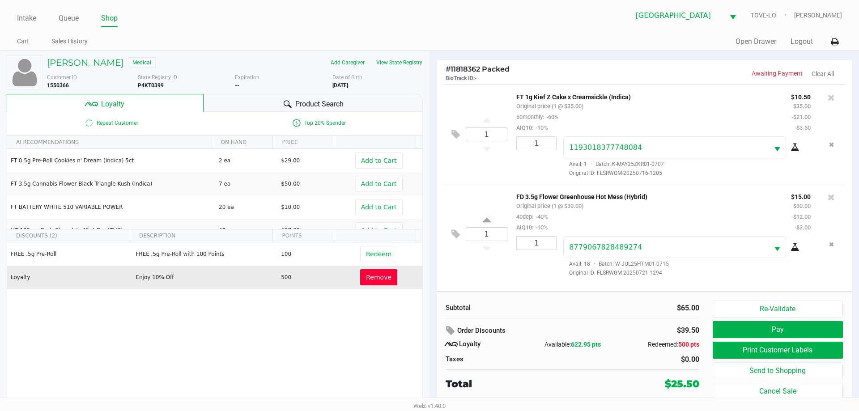
click at [376, 279] on span "Remove" at bounding box center [378, 277] width 25 height 7
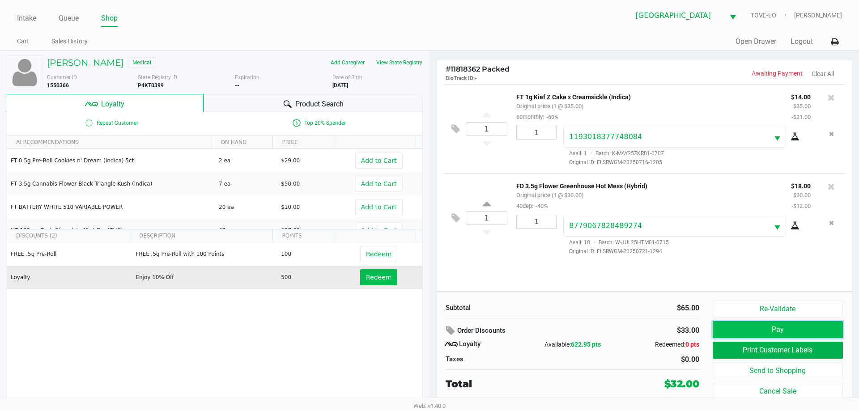
click at [746, 335] on button "Pay" at bounding box center [777, 329] width 130 height 17
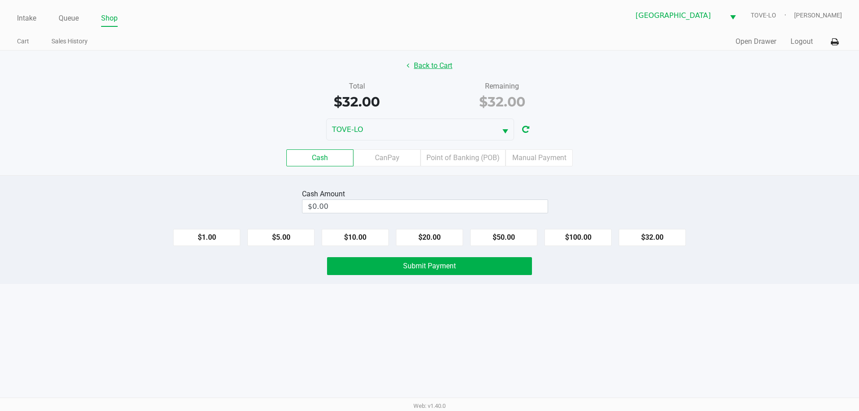
click at [434, 67] on button "Back to Cart" at bounding box center [429, 65] width 57 height 17
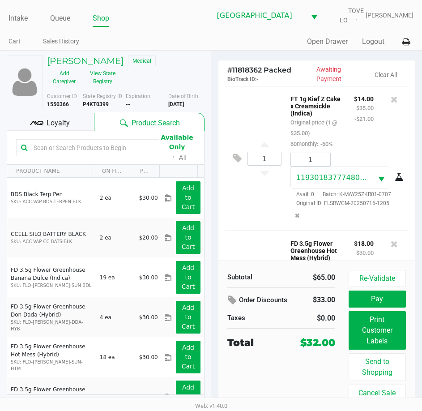
click at [103, 105] on b "P4KT0399" at bounding box center [96, 104] width 26 height 6
click at [102, 104] on b "P4KT0399" at bounding box center [96, 104] width 26 height 6
copy b "P4KT0399"
click at [352, 302] on button "Pay" at bounding box center [376, 298] width 57 height 17
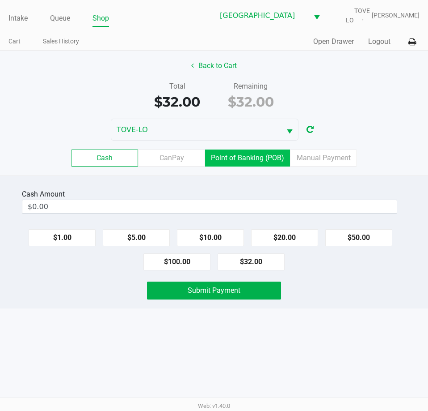
click at [252, 163] on label "Point of Banking (POB)" at bounding box center [247, 157] width 85 height 17
click at [0, 0] on 7 "Point of Banking (POB)" at bounding box center [0, 0] width 0 height 0
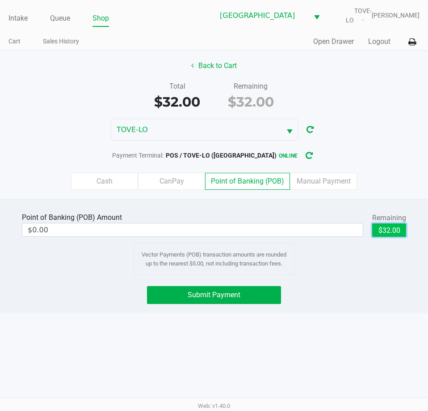
click at [395, 233] on button "$32.00" at bounding box center [390, 229] width 34 height 13
type input "$32.00"
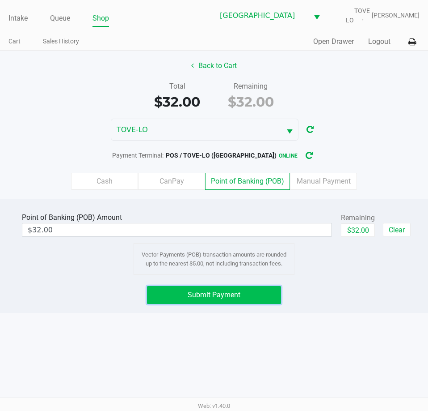
click at [262, 297] on button "Submit Payment" at bounding box center [214, 295] width 134 height 18
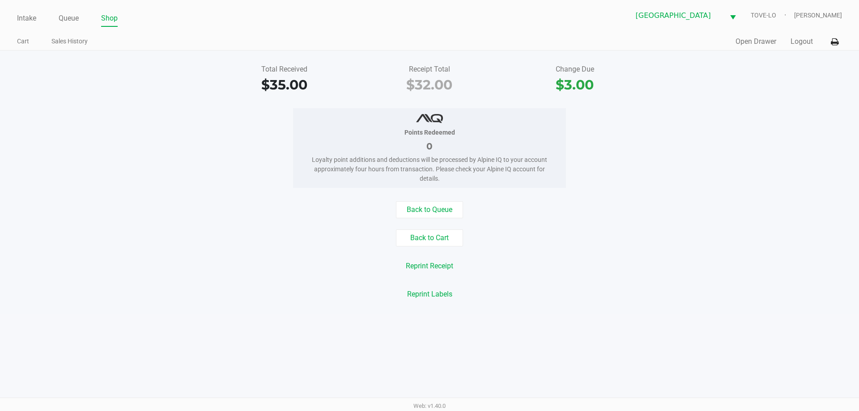
drag, startPoint x: 52, startPoint y: 12, endPoint x: 48, endPoint y: 17, distance: 6.4
click at [50, 13] on ul "Intake Queue Shop" at bounding box center [223, 18] width 412 height 15
click at [37, 10] on div "Intake Queue Shop" at bounding box center [223, 18] width 412 height 17
click at [35, 13] on link "Intake" at bounding box center [26, 18] width 19 height 13
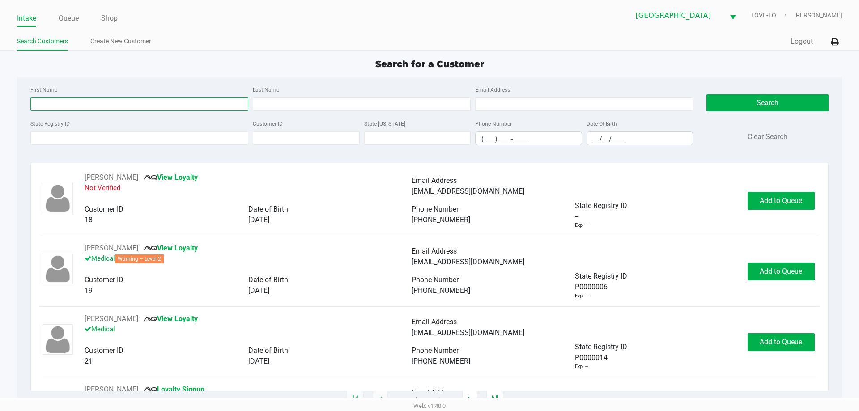
click at [183, 104] on input "First Name" at bounding box center [139, 103] width 218 height 13
type input "emilie"
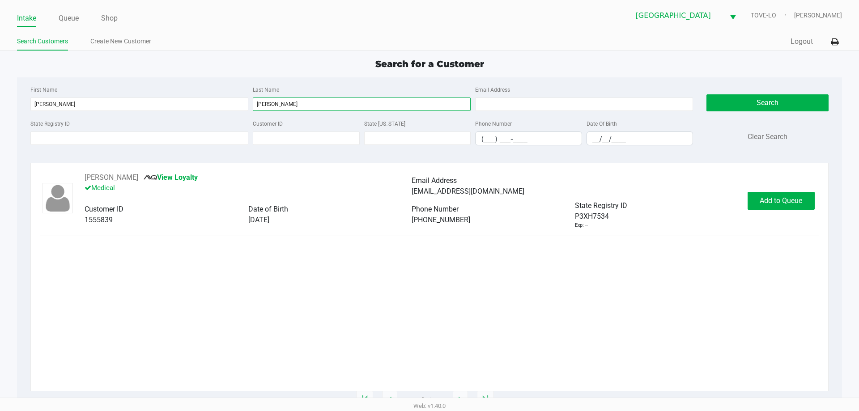
type input "adams"
click at [767, 192] on button "Add to Queue" at bounding box center [780, 201] width 67 height 18
click at [767, 192] on div "Add to Queue" at bounding box center [780, 201] width 67 height 18
click at [768, 192] on div "Add to Queue" at bounding box center [780, 201] width 67 height 18
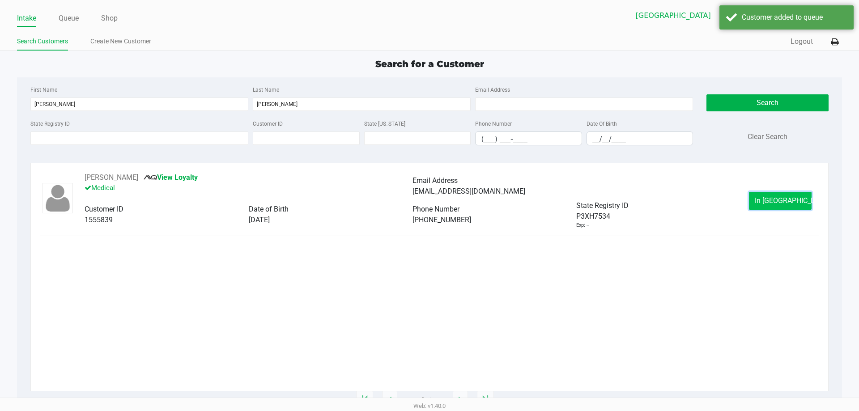
click at [770, 192] on button "In Queue" at bounding box center [780, 201] width 63 height 18
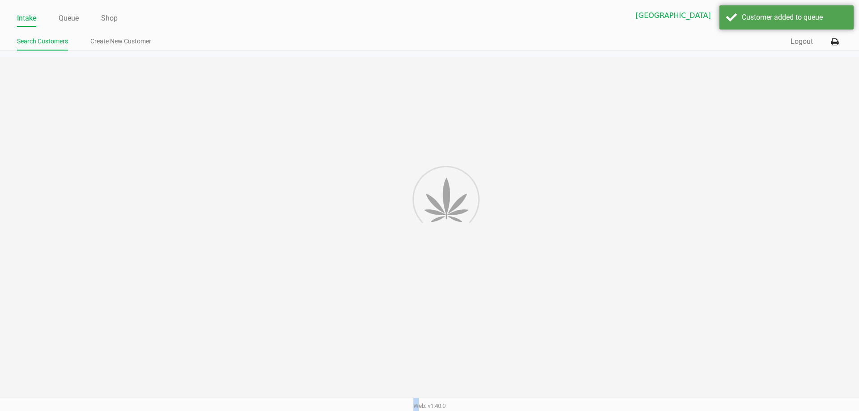
click at [770, 192] on div "Intake Queue Shop Palm Coast WC TOVE-LO Joseph Gostynski Search Customers Creat…" at bounding box center [429, 205] width 859 height 411
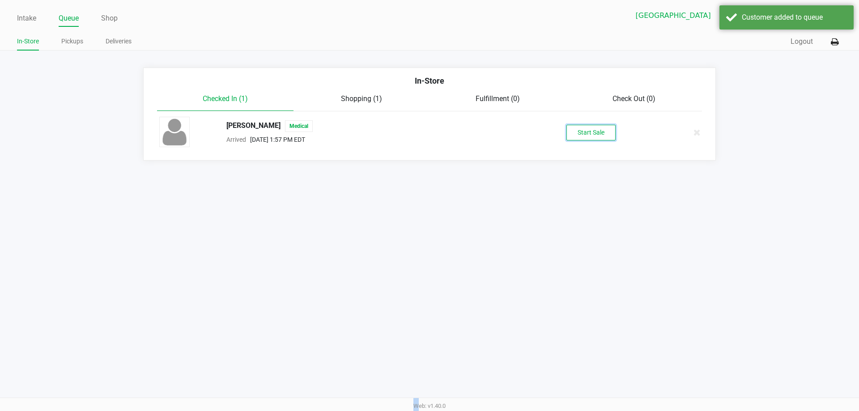
drag, startPoint x: 603, startPoint y: 133, endPoint x: 620, endPoint y: 106, distance: 32.5
click at [606, 133] on button "Start Sale" at bounding box center [590, 133] width 49 height 16
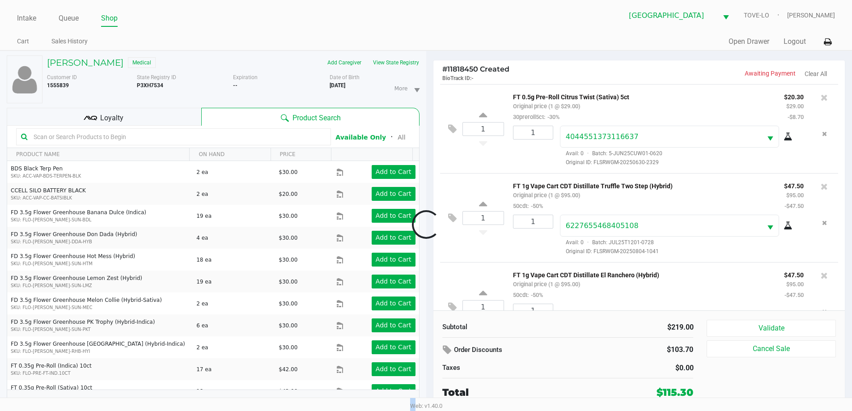
scroll to position [42, 0]
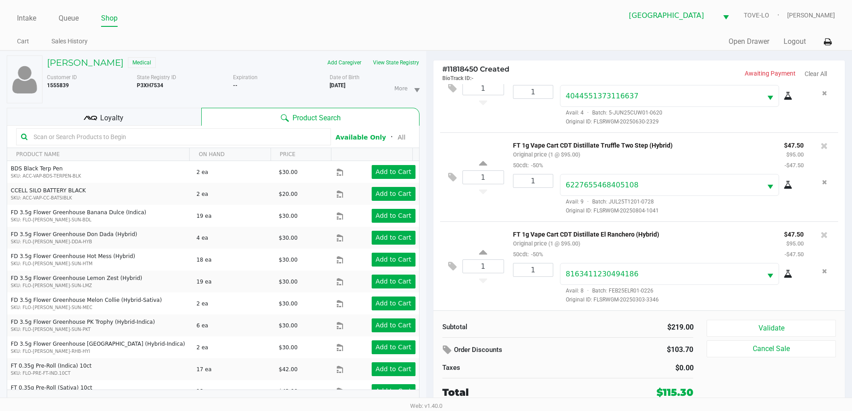
click at [785, 187] on icon at bounding box center [788, 185] width 9 height 7
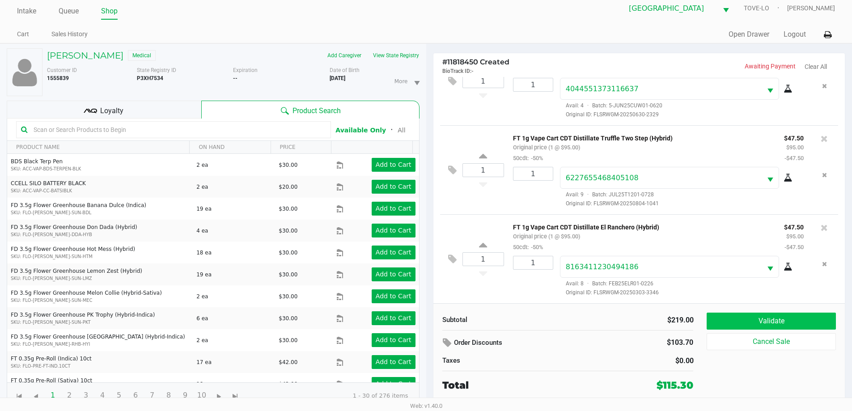
scroll to position [9, 0]
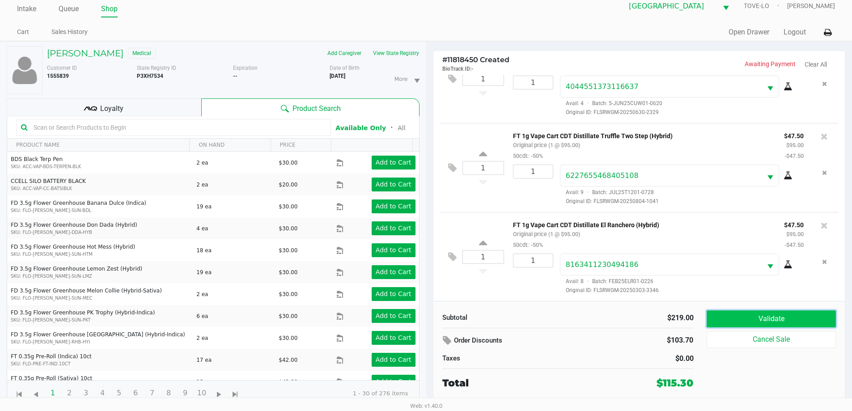
click at [730, 313] on button "Validate" at bounding box center [771, 318] width 129 height 17
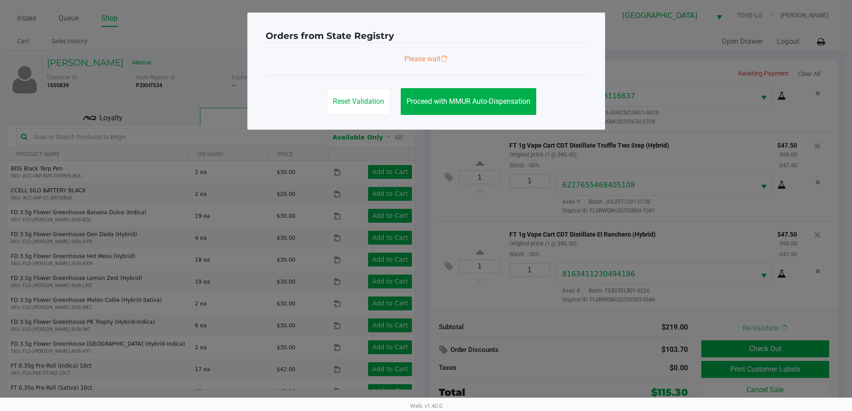
scroll to position [0, 0]
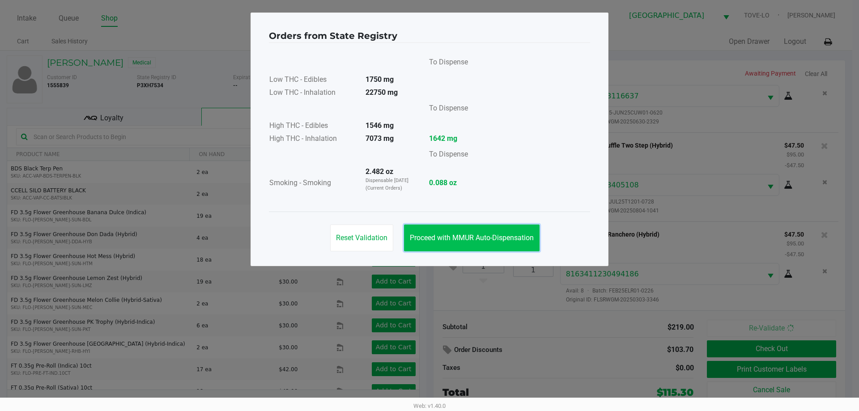
click at [475, 232] on button "Proceed with MMUR Auto-Dispensation" at bounding box center [472, 238] width 136 height 27
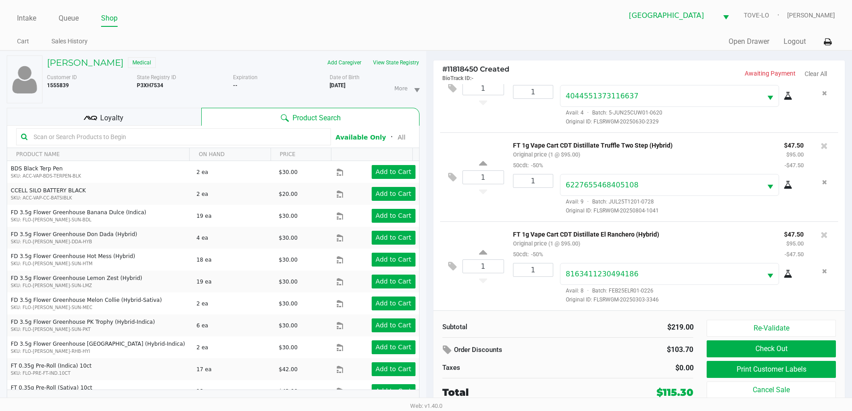
click at [137, 118] on div "Loyalty" at bounding box center [104, 117] width 195 height 18
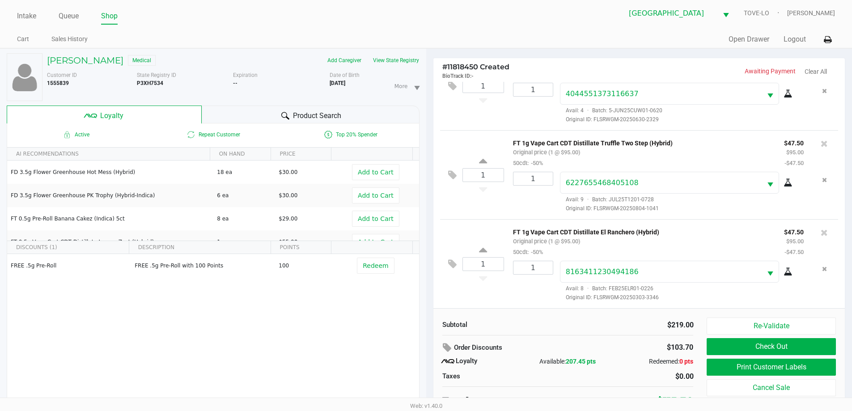
scroll to position [9, 0]
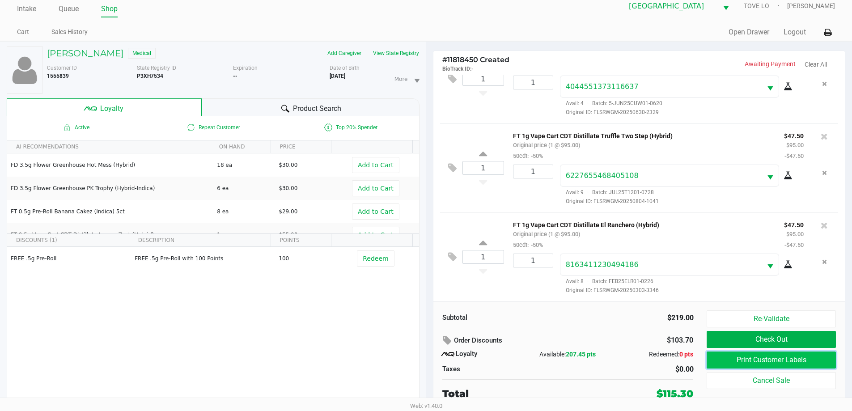
click at [769, 356] on button "Print Customer Labels" at bounding box center [771, 360] width 129 height 17
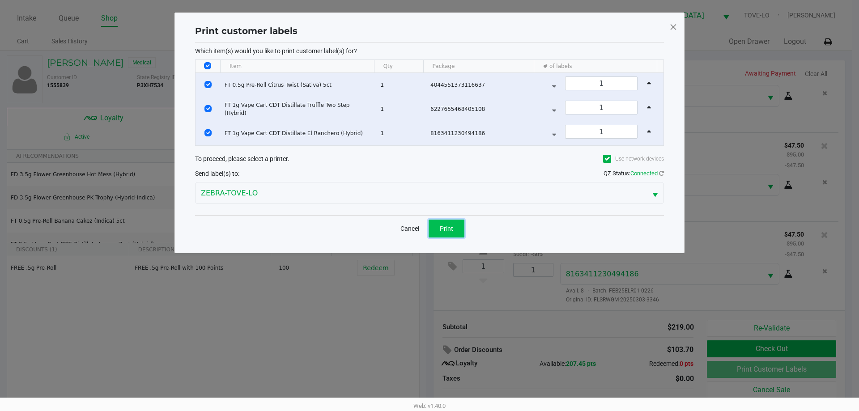
click at [453, 222] on button "Print" at bounding box center [446, 229] width 36 height 18
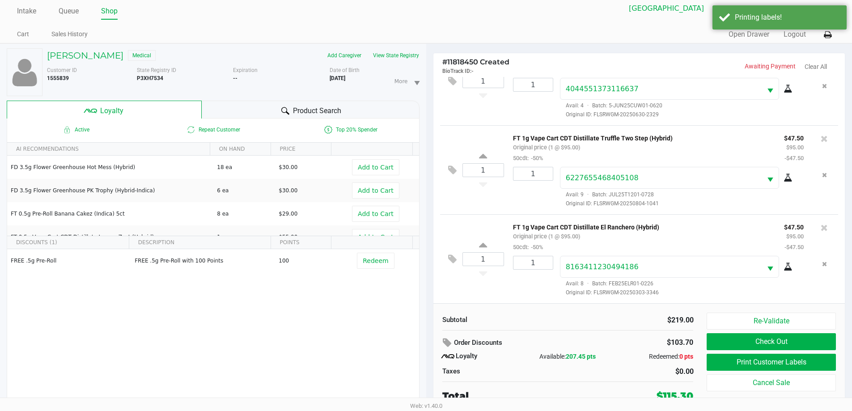
scroll to position [9, 0]
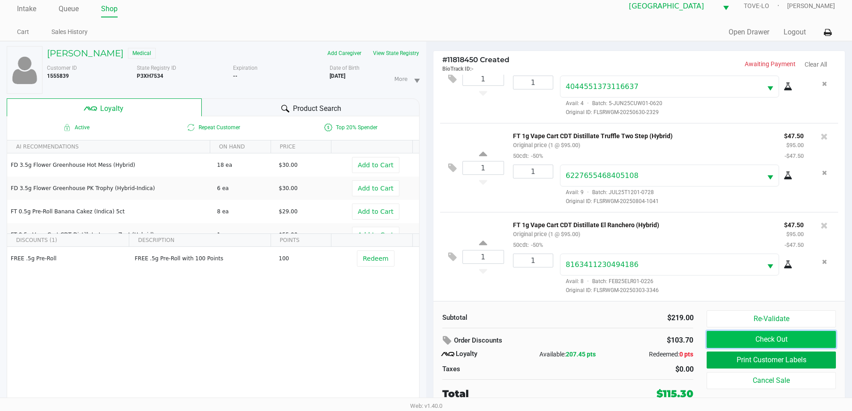
click at [770, 340] on button "Check Out" at bounding box center [771, 339] width 129 height 17
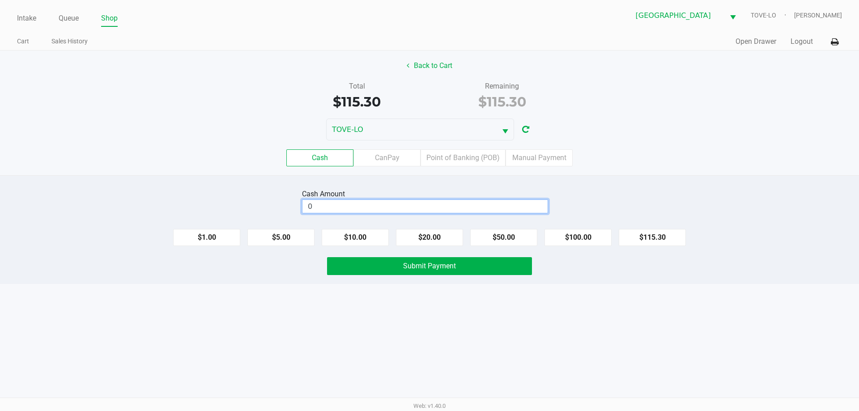
click at [436, 212] on input "0" at bounding box center [424, 206] width 245 height 13
type input "$120.30"
click at [476, 268] on button "Submit Payment" at bounding box center [429, 266] width 205 height 18
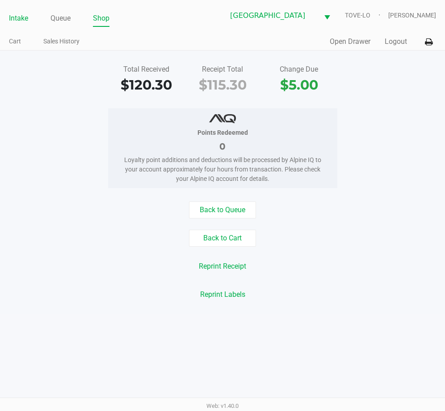
click at [19, 22] on link "Intake" at bounding box center [18, 18] width 19 height 13
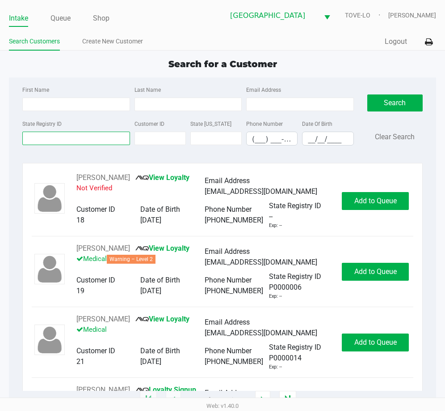
click at [102, 141] on input "State Registry ID" at bounding box center [76, 137] width 108 height 13
click at [59, 18] on link "Queue" at bounding box center [61, 18] width 20 height 13
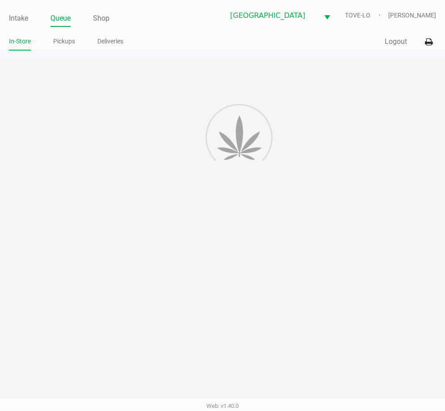
click at [66, 42] on link "Pickups" at bounding box center [64, 41] width 22 height 11
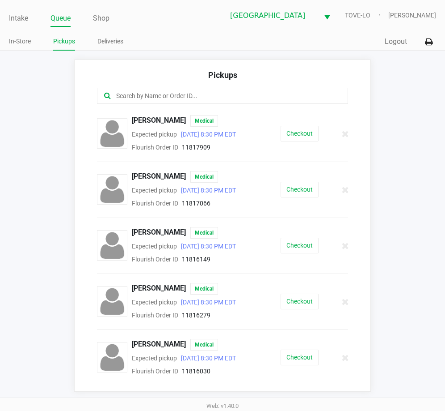
click at [145, 95] on input "text" at bounding box center [221, 96] width 213 height 10
type input "el"
click at [298, 190] on button "Checkout" at bounding box center [300, 190] width 38 height 16
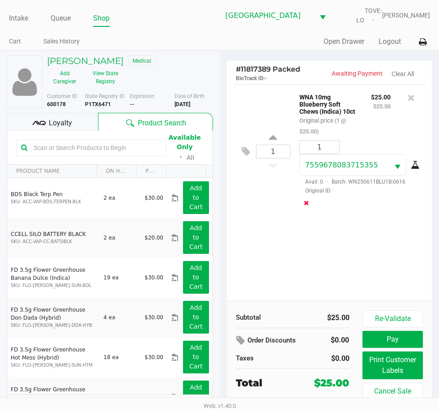
click at [312, 195] on button "Remove the package from the orderLine" at bounding box center [306, 203] width 12 height 17
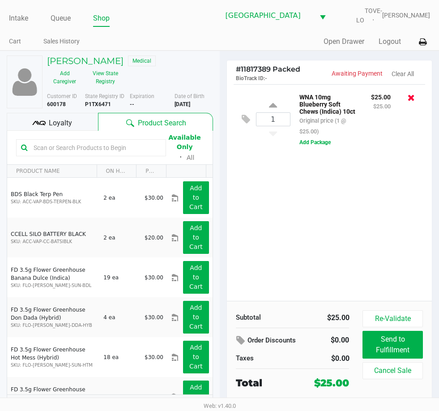
click at [412, 99] on icon at bounding box center [410, 97] width 7 height 9
click at [80, 62] on h5 "Elaine Laino" at bounding box center [85, 60] width 76 height 11
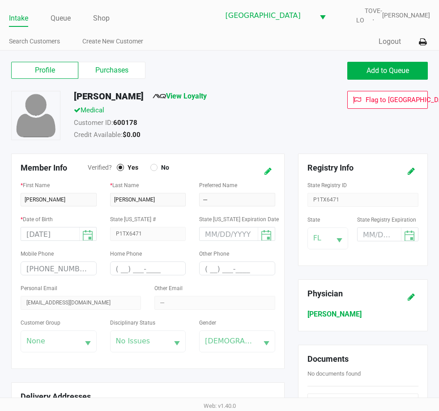
click at [272, 167] on button at bounding box center [268, 171] width 14 height 17
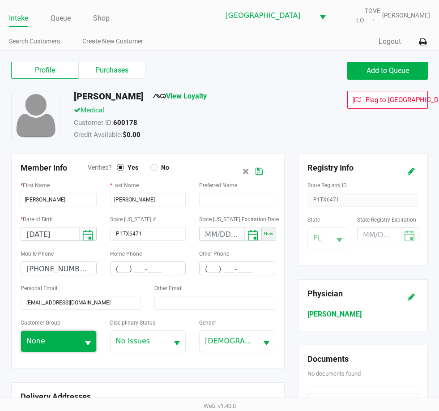
click at [67, 344] on span "None" at bounding box center [49, 340] width 47 height 11
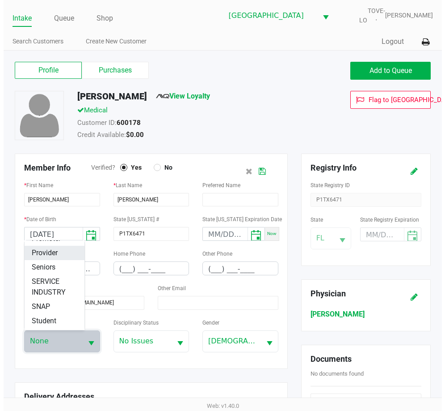
scroll to position [157, 0]
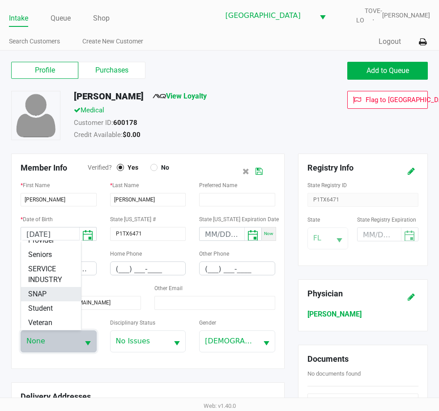
click at [51, 291] on li "SNAP" at bounding box center [51, 294] width 60 height 14
click at [263, 169] on button at bounding box center [259, 171] width 14 height 17
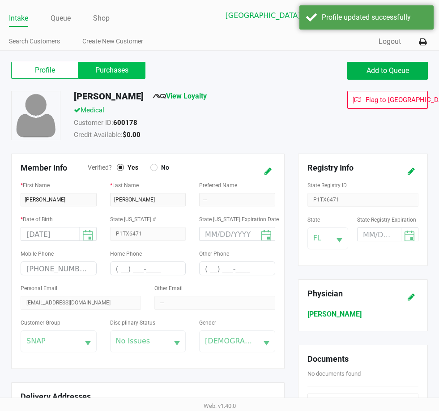
click at [131, 68] on label "Purchases" at bounding box center [111, 70] width 67 height 17
click at [0, 0] on 1 "Purchases" at bounding box center [0, 0] width 0 height 0
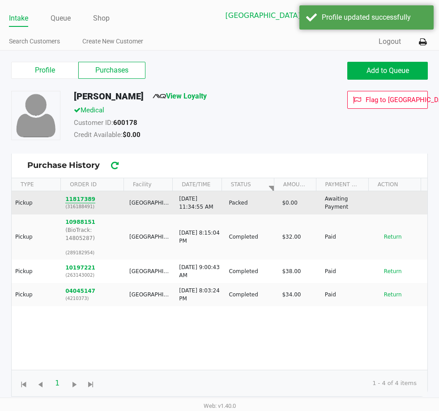
click at [81, 199] on button "11817389" at bounding box center [80, 199] width 30 height 8
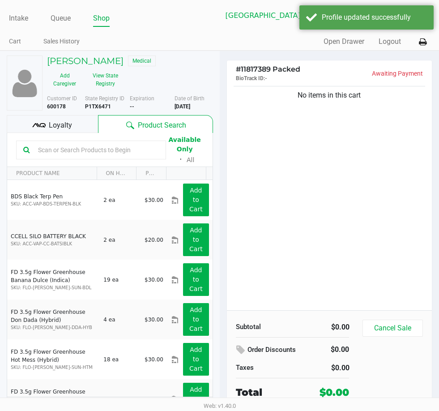
click at [290, 178] on div "No items in this cart" at bounding box center [329, 197] width 205 height 226
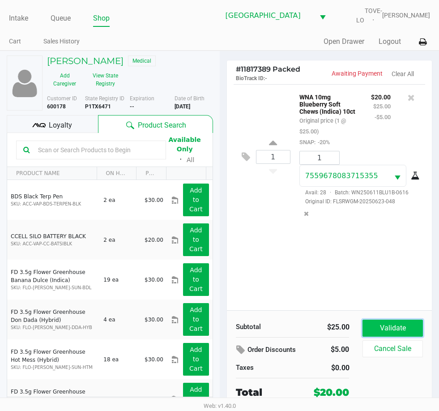
click at [397, 322] on button "Validate" at bounding box center [392, 327] width 60 height 17
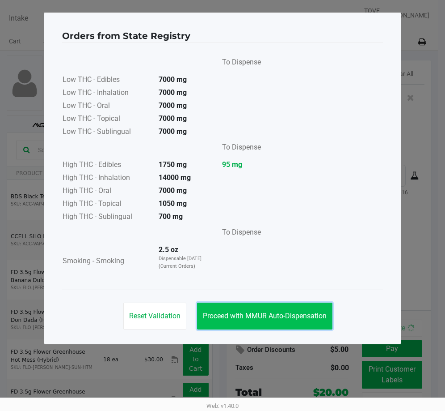
click at [316, 309] on button "Proceed with MMUR Auto-Dispensation" at bounding box center [265, 315] width 136 height 27
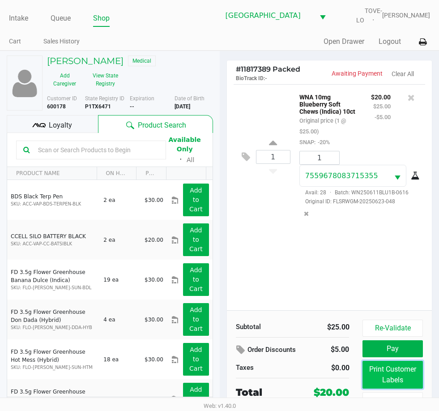
click at [383, 376] on button "Print Customer Labels" at bounding box center [392, 374] width 60 height 28
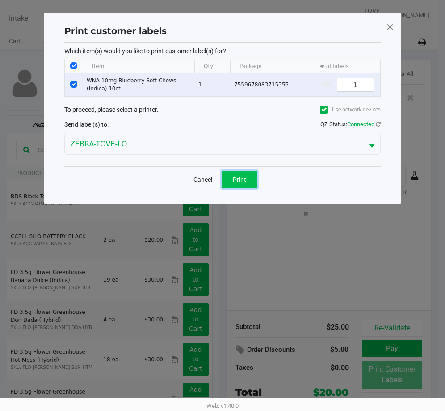
click at [240, 182] on span "Print" at bounding box center [239, 179] width 13 height 7
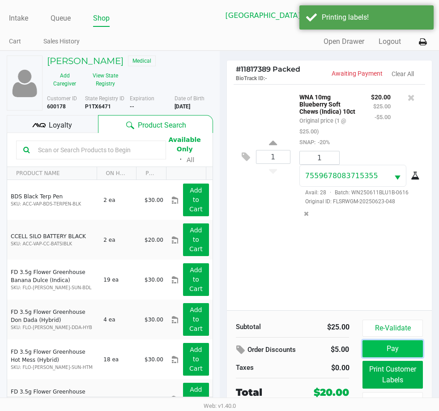
click at [380, 355] on button "Pay" at bounding box center [392, 348] width 60 height 17
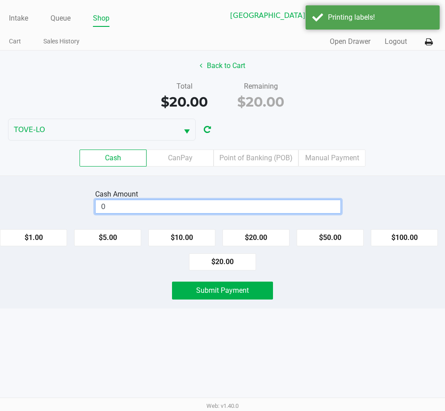
click at [205, 208] on input "0" at bounding box center [218, 206] width 245 height 13
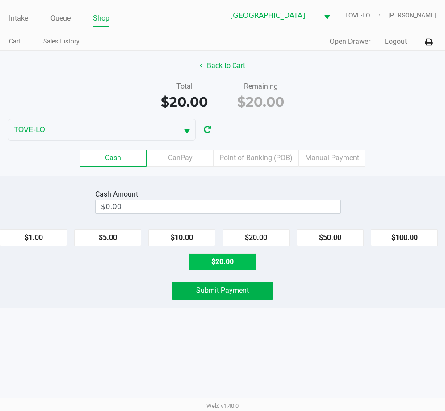
click at [241, 256] on button "$20.00" at bounding box center [222, 261] width 67 height 17
type input "$20.00"
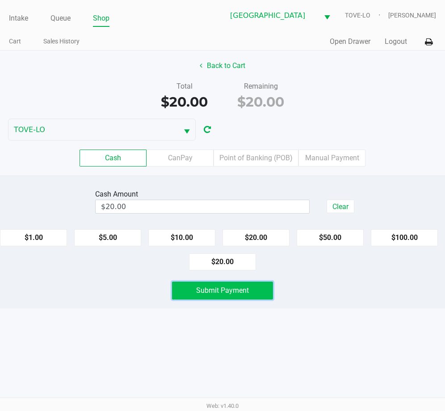
click at [247, 283] on button "Submit Payment" at bounding box center [223, 290] width 102 height 18
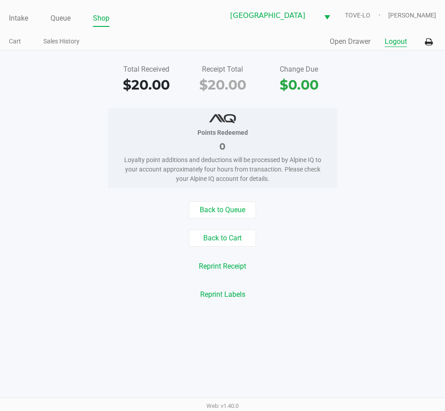
click at [394, 39] on button "Logout" at bounding box center [396, 41] width 22 height 11
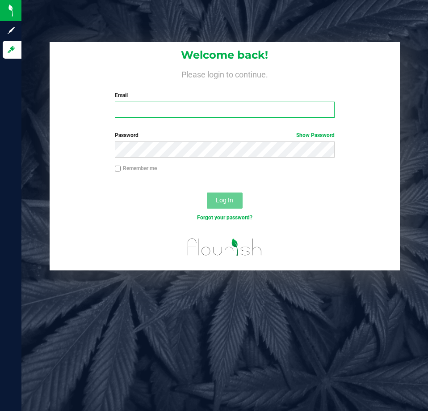
click at [284, 110] on input "Email" at bounding box center [225, 110] width 220 height 16
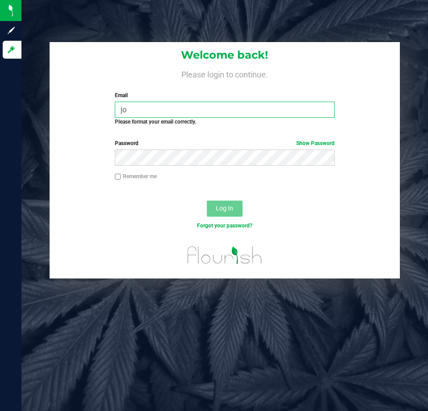
type input "j"
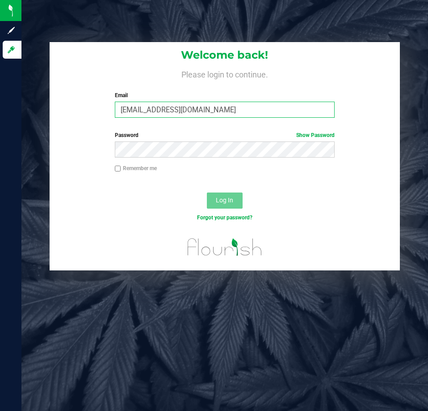
type input "[EMAIL_ADDRESS][DOMAIN_NAME]"
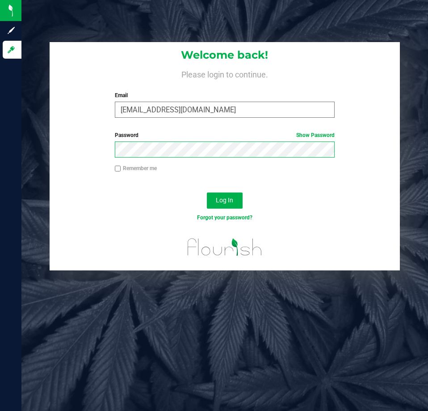
click at [207, 192] on button "Log In" at bounding box center [225, 200] width 36 height 16
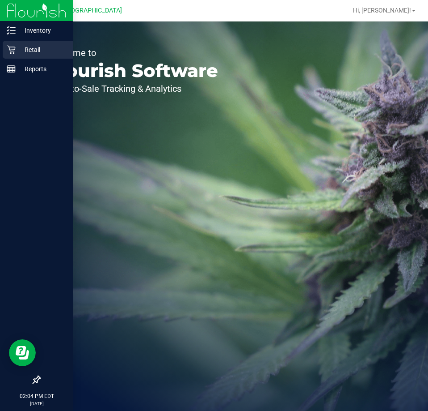
click at [6, 51] on div "Retail" at bounding box center [38, 50] width 71 height 18
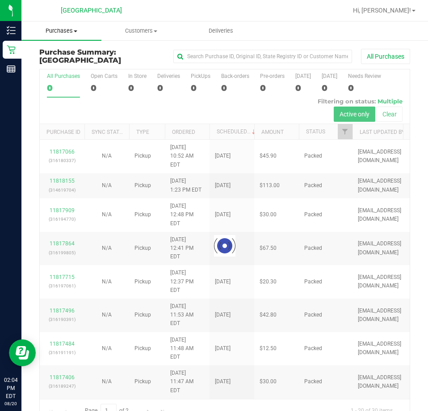
click at [64, 31] on span "Purchases" at bounding box center [61, 31] width 80 height 8
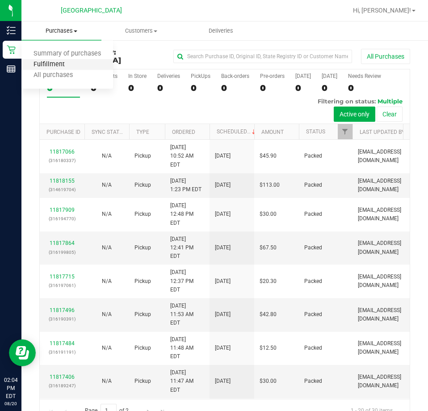
click at [62, 65] on span "Fulfillment" at bounding box center [48, 65] width 55 height 8
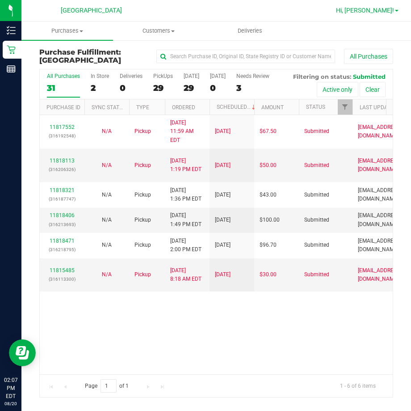
click at [378, 10] on span "Hi, [PERSON_NAME]!" at bounding box center [365, 10] width 58 height 7
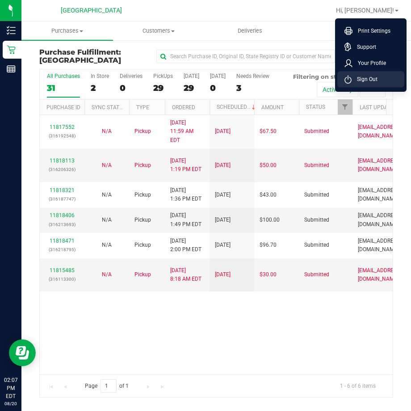
click at [384, 77] on li "Sign Out" at bounding box center [371, 79] width 67 height 16
